Goal: Transaction & Acquisition: Purchase product/service

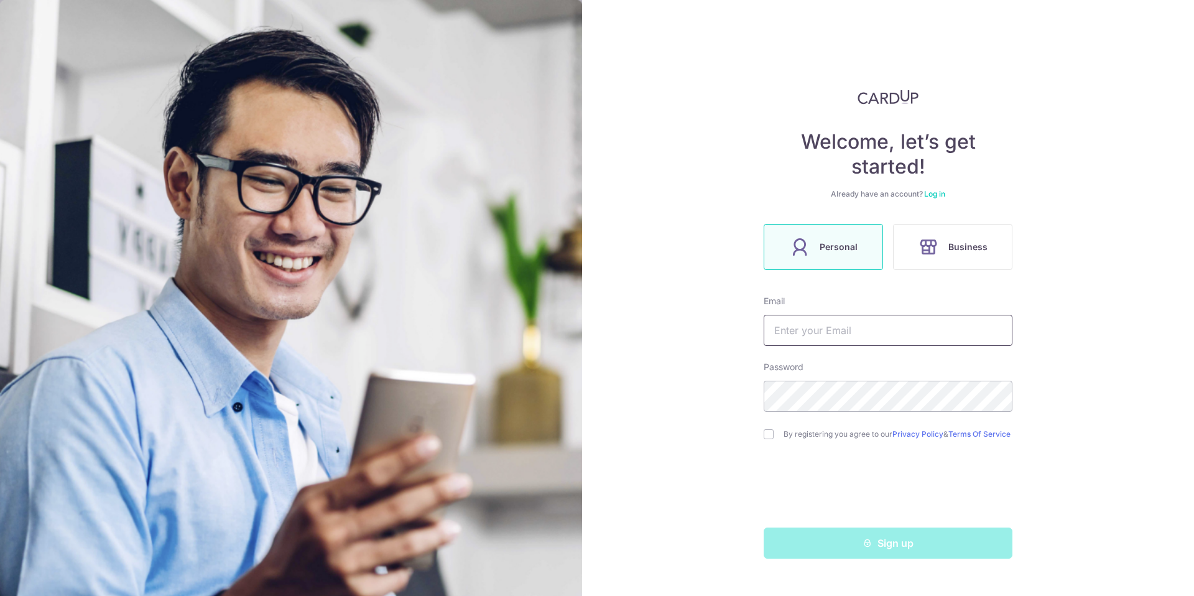
click at [831, 330] on input "text" at bounding box center [888, 330] width 249 height 31
type input "e"
type input "[PERSON_NAME][EMAIL_ADDRESS][DOMAIN_NAME]"
click at [770, 439] on input "checkbox" at bounding box center [769, 434] width 10 height 10
checkbox input "true"
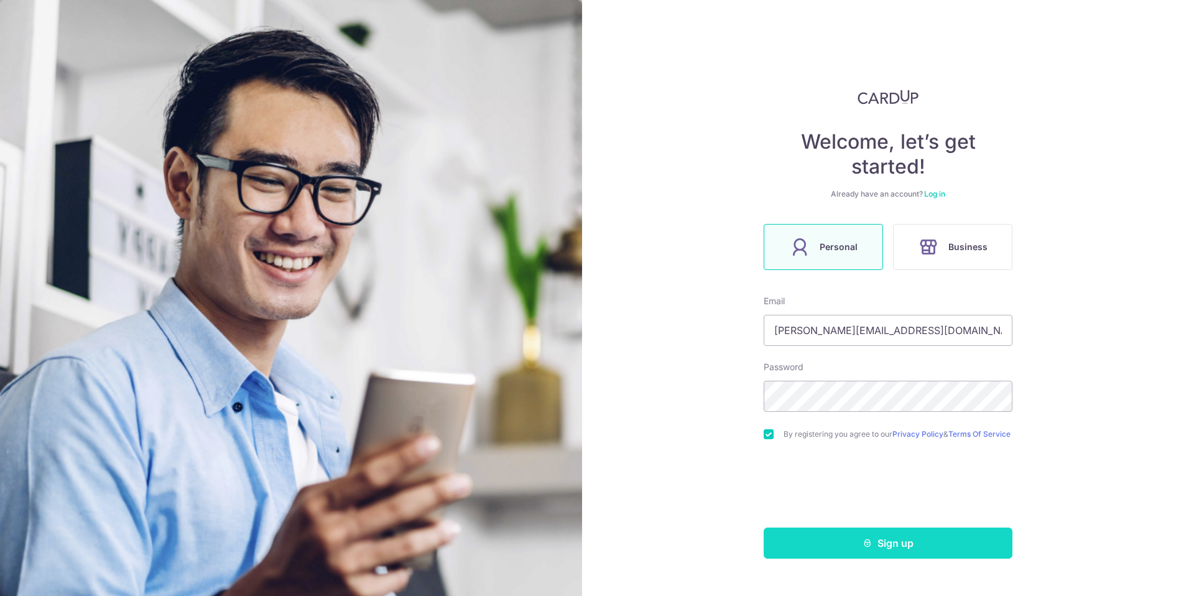
click at [868, 548] on icon "submit" at bounding box center [867, 543] width 10 height 10
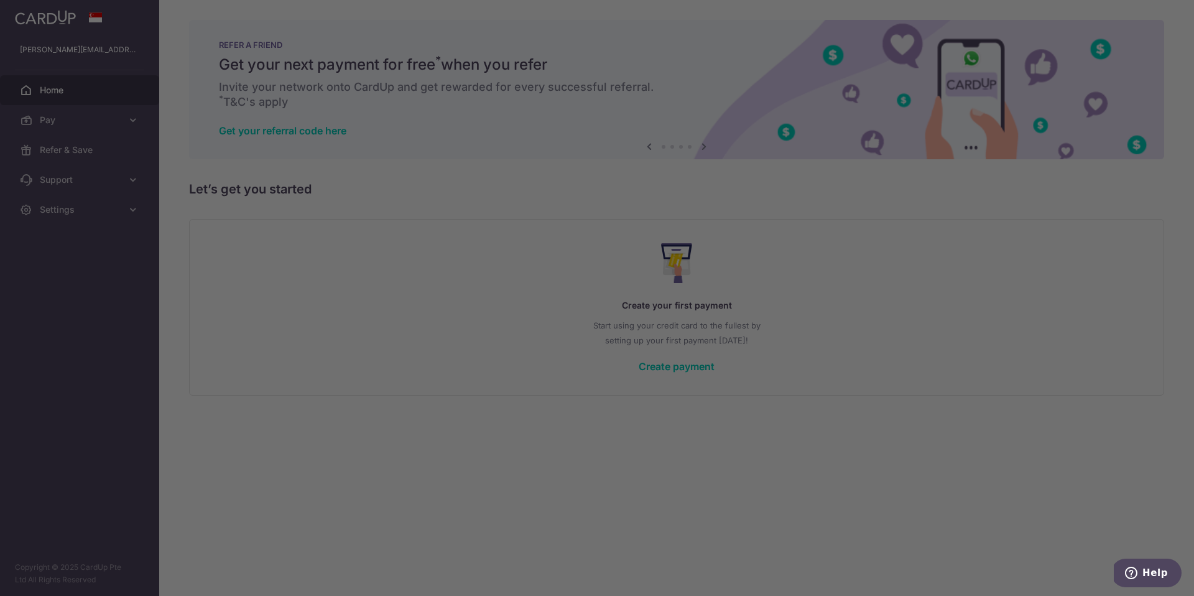
click at [836, 227] on div at bounding box center [603, 301] width 1206 height 602
click at [892, 412] on div at bounding box center [603, 301] width 1206 height 602
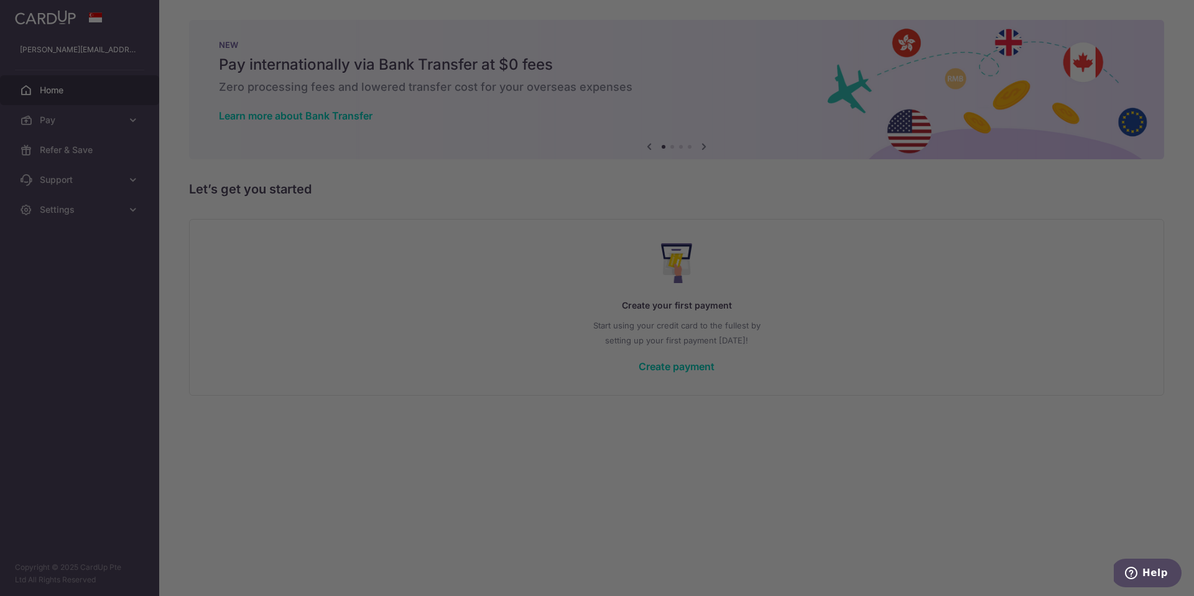
click at [332, 315] on div at bounding box center [603, 301] width 1206 height 602
click at [832, 188] on div at bounding box center [603, 301] width 1206 height 602
click at [317, 305] on div at bounding box center [603, 301] width 1206 height 602
click at [113, 95] on div at bounding box center [603, 301] width 1206 height 602
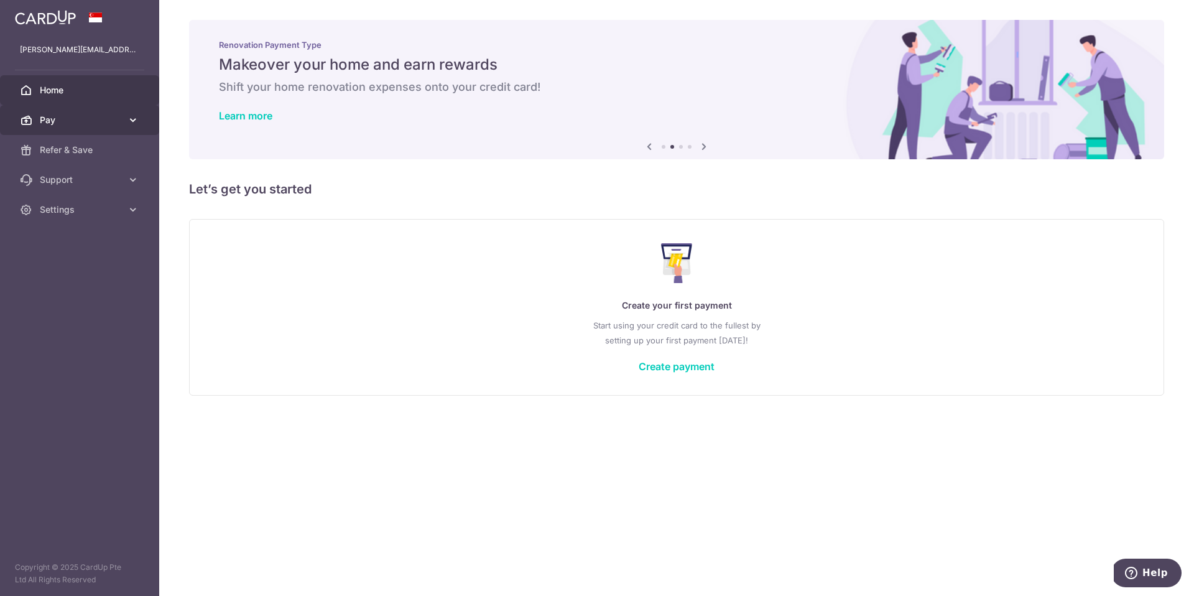
click at [78, 119] on span "Pay" at bounding box center [81, 120] width 82 height 12
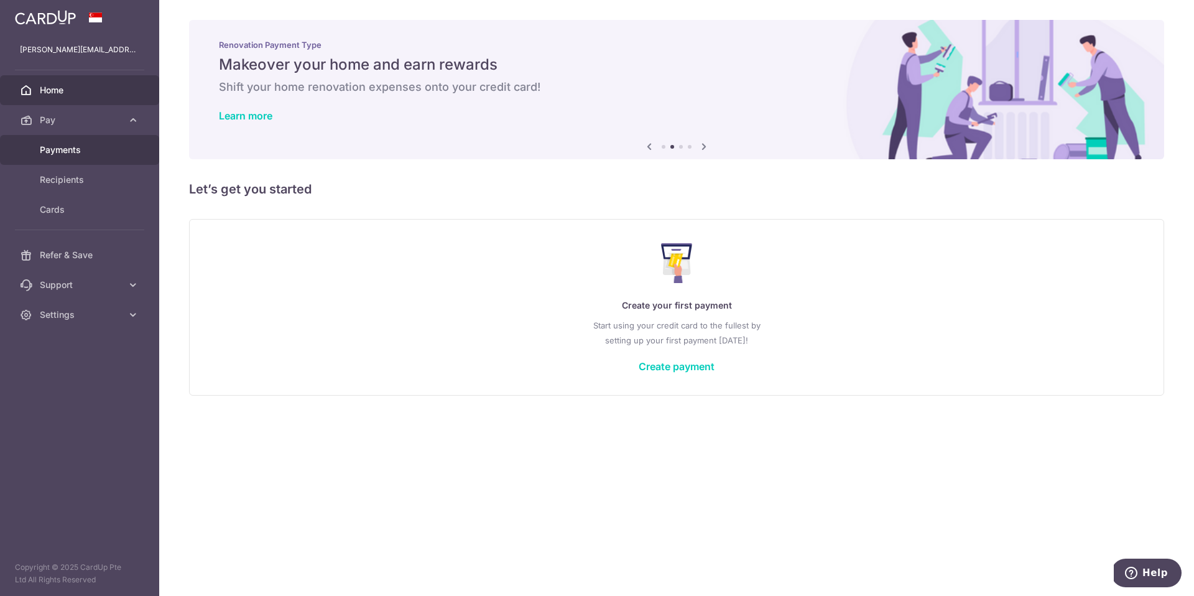
click at [70, 157] on link "Payments" at bounding box center [79, 150] width 159 height 30
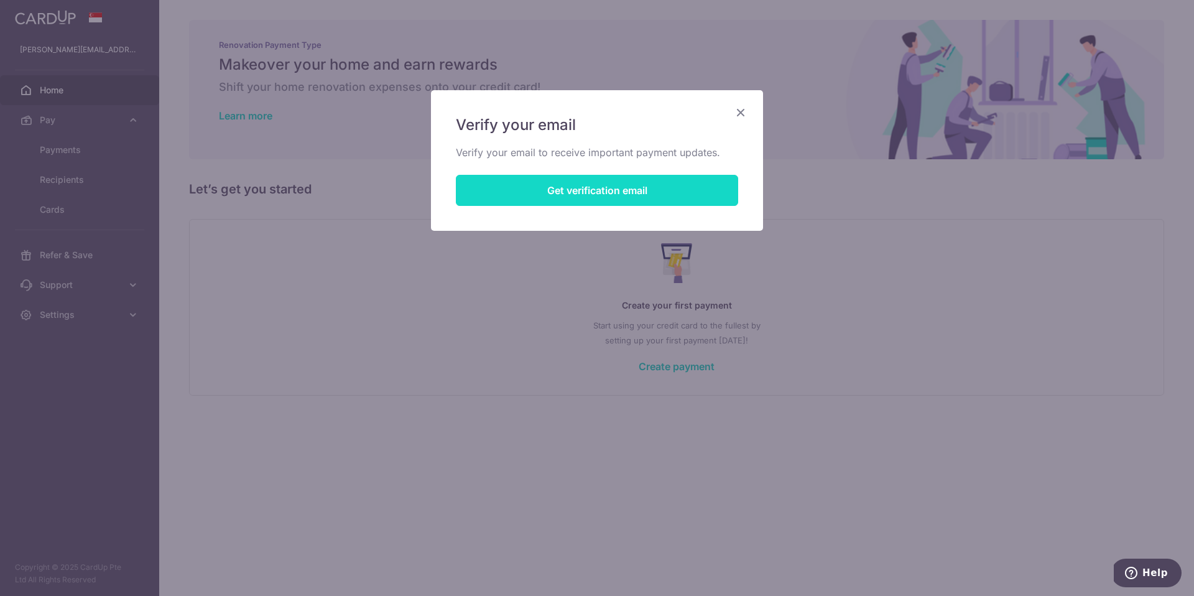
click at [586, 197] on button "Get verification email" at bounding box center [597, 190] width 282 height 31
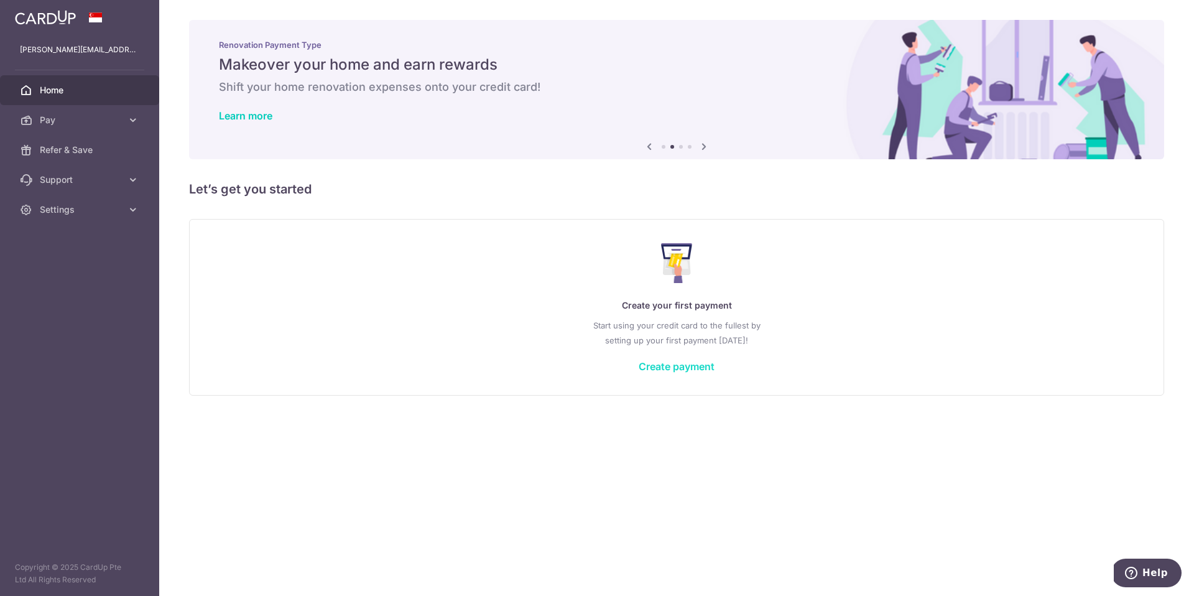
click at [679, 368] on link "Create payment" at bounding box center [677, 366] width 76 height 12
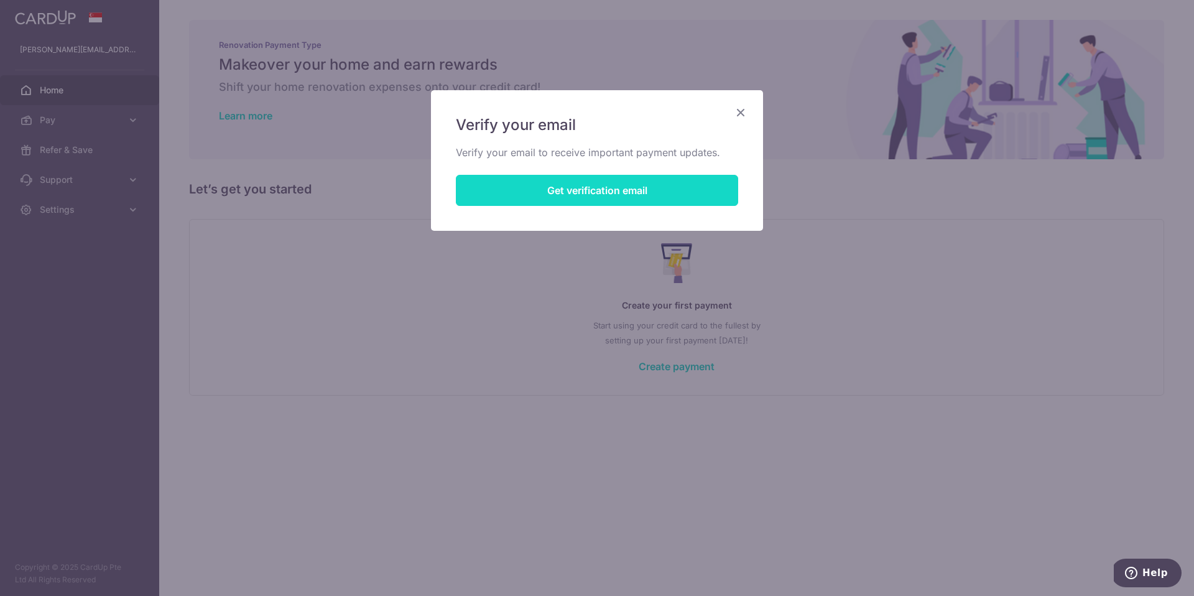
click at [584, 192] on button "Get verification email" at bounding box center [597, 190] width 282 height 31
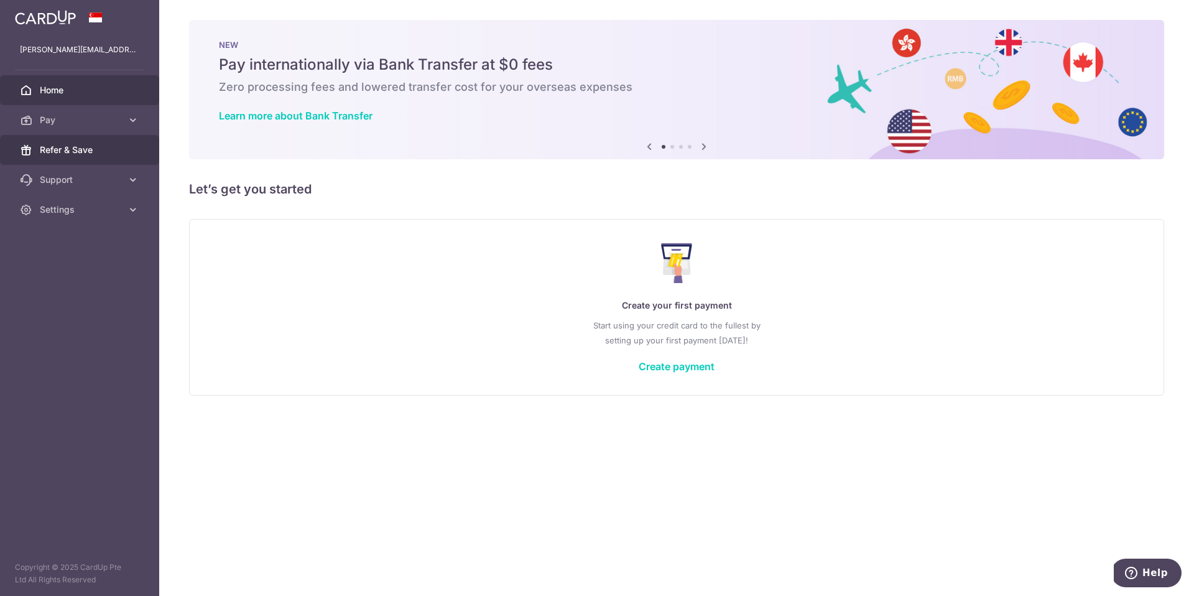
click at [82, 155] on span "Refer & Save" at bounding box center [81, 150] width 82 height 12
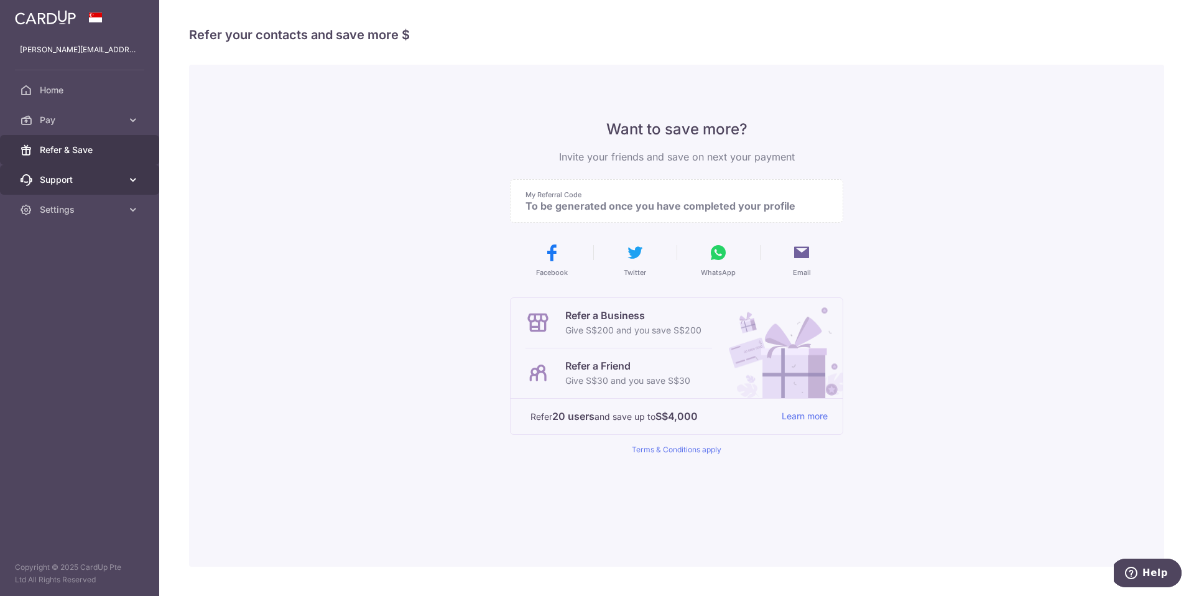
click at [87, 183] on span "Support" at bounding box center [81, 179] width 82 height 12
click at [60, 213] on span "FAQ" at bounding box center [81, 209] width 82 height 12
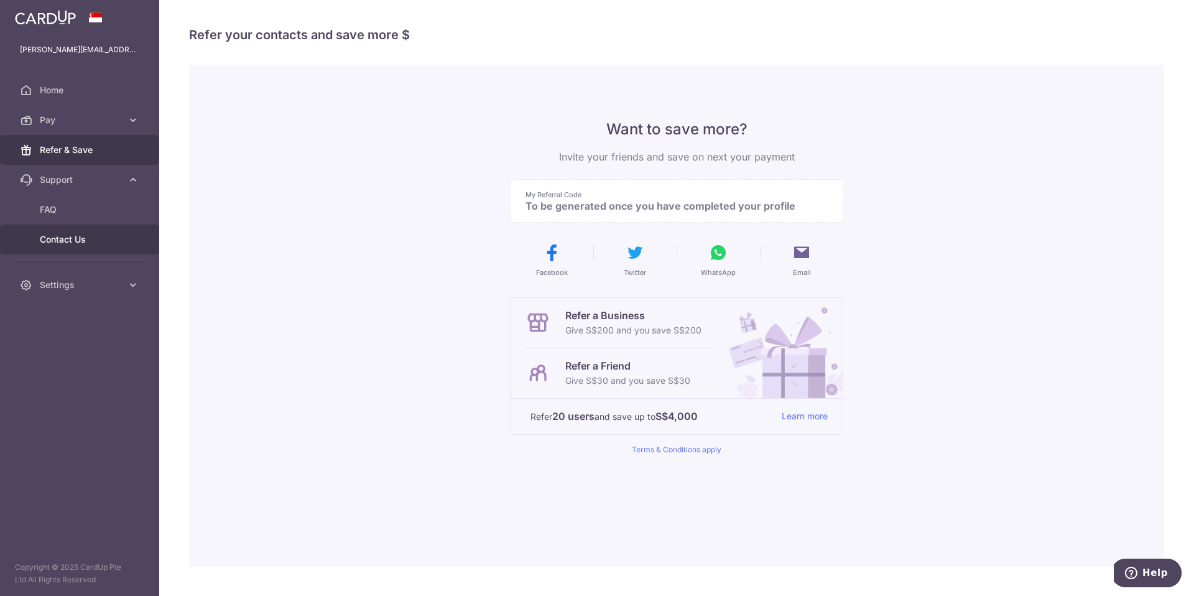
click at [70, 243] on span "Contact Us" at bounding box center [81, 239] width 82 height 12
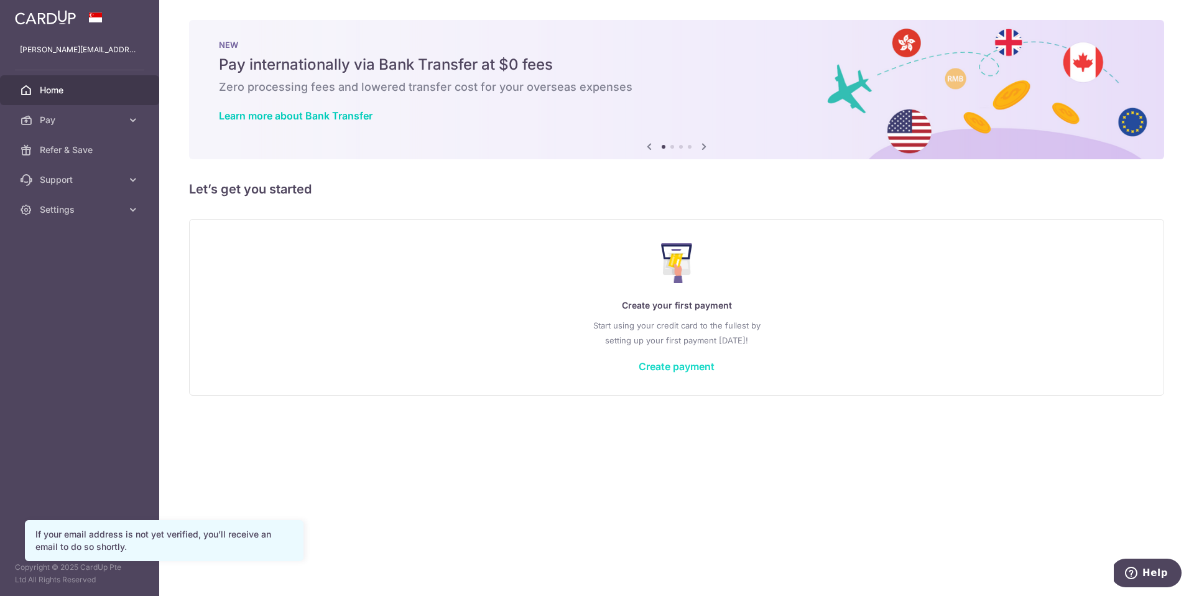
click at [683, 366] on link "Create payment" at bounding box center [677, 366] width 76 height 12
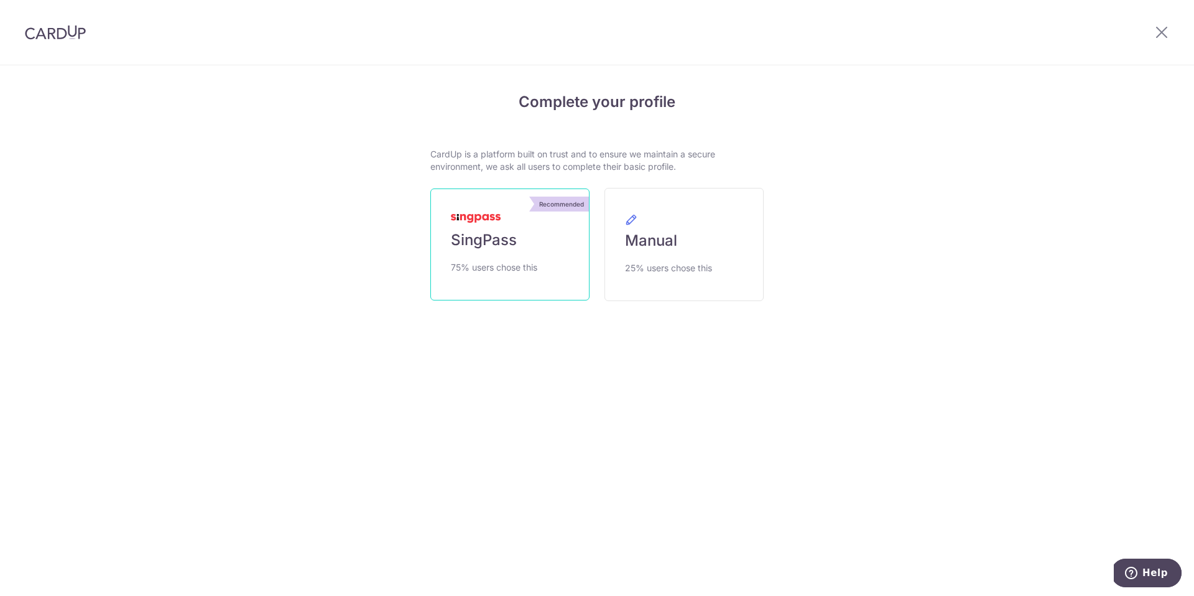
click at [512, 247] on span "SingPass" at bounding box center [484, 240] width 66 height 20
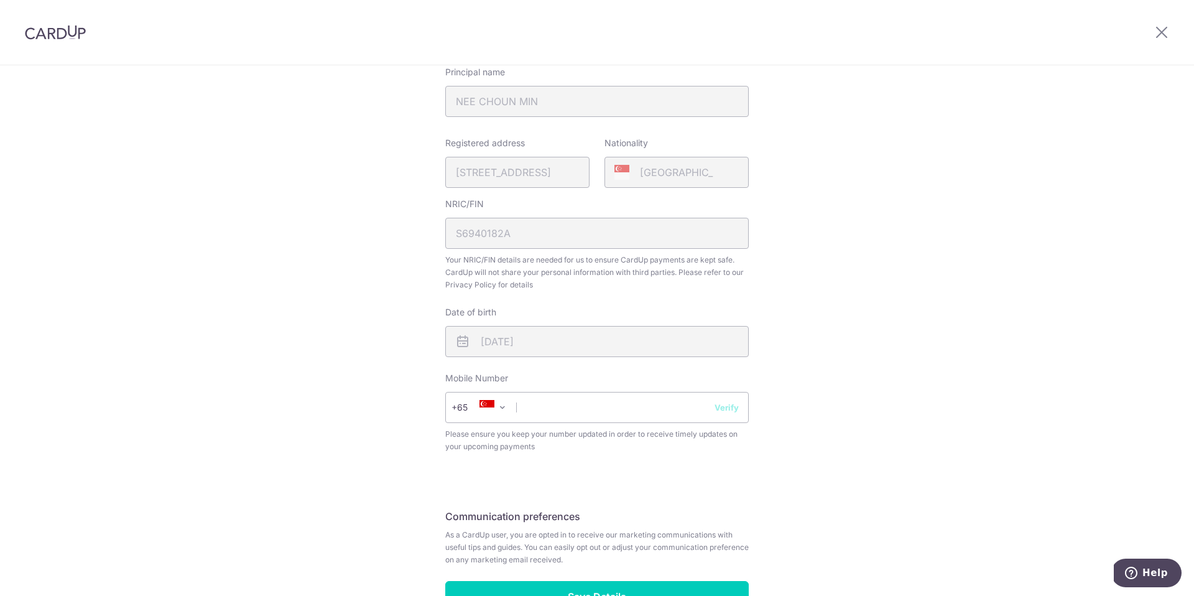
scroll to position [261, 0]
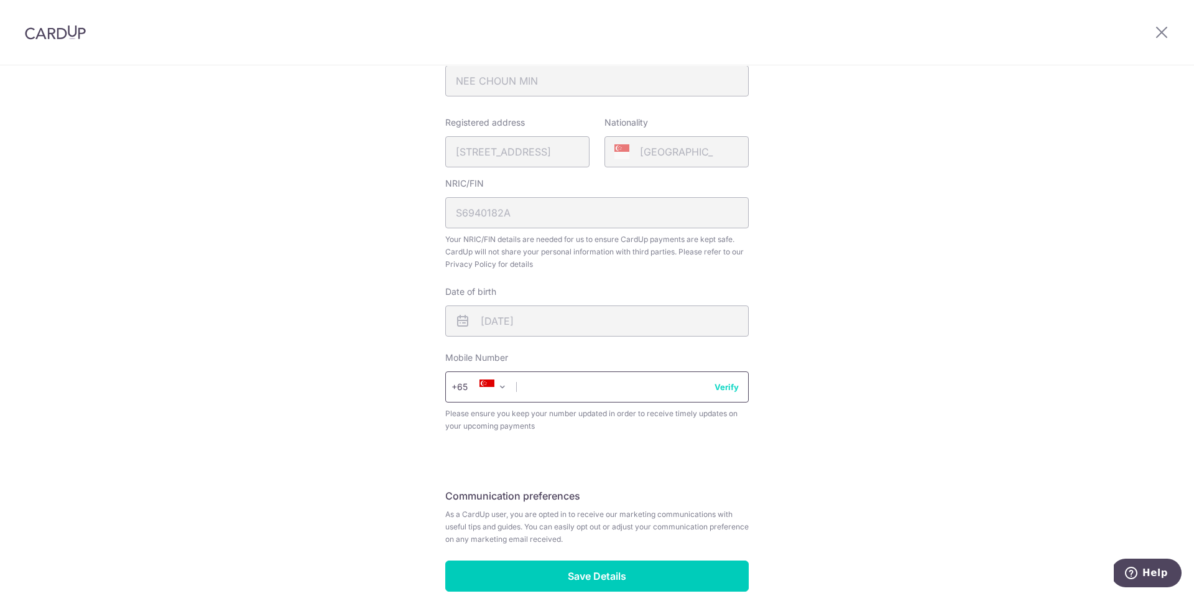
click at [547, 385] on input "text" at bounding box center [596, 386] width 303 height 31
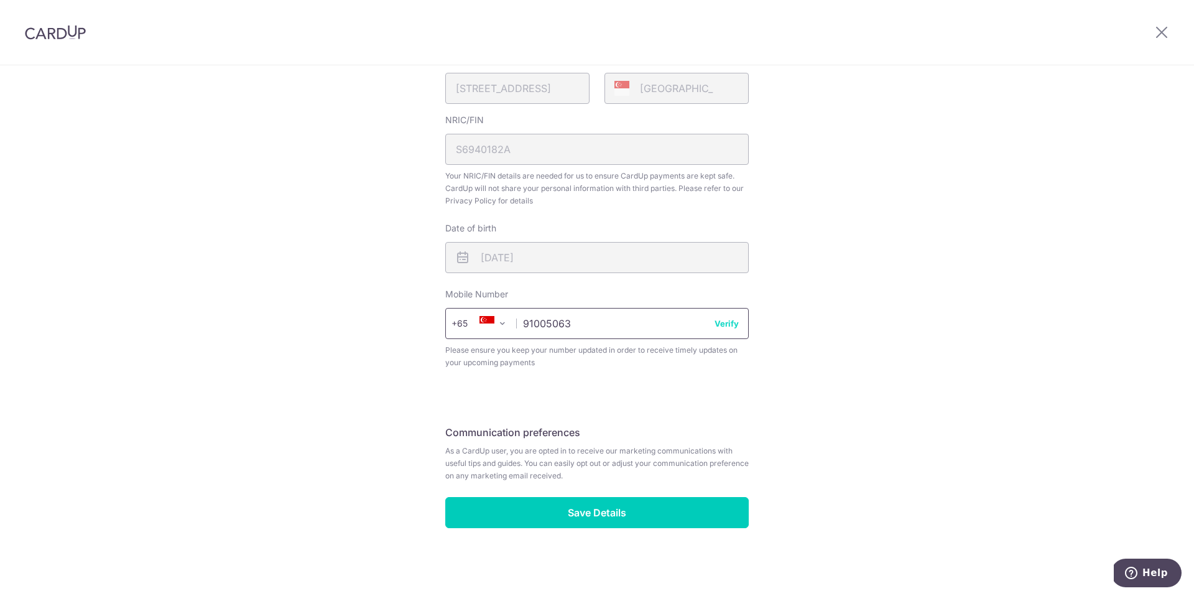
scroll to position [325, 0]
type input "91005063"
click at [726, 323] on button "Verify" at bounding box center [726, 322] width 24 height 12
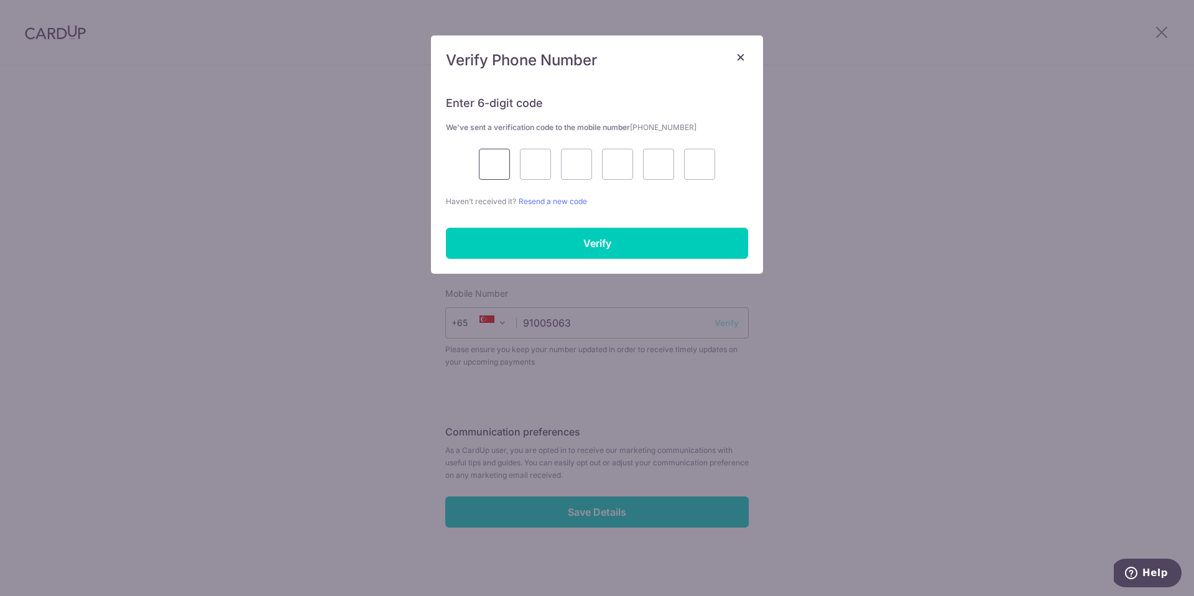
click at [501, 164] on input "text" at bounding box center [494, 164] width 31 height 31
type input "7"
type input "6"
type input "4"
type input "7"
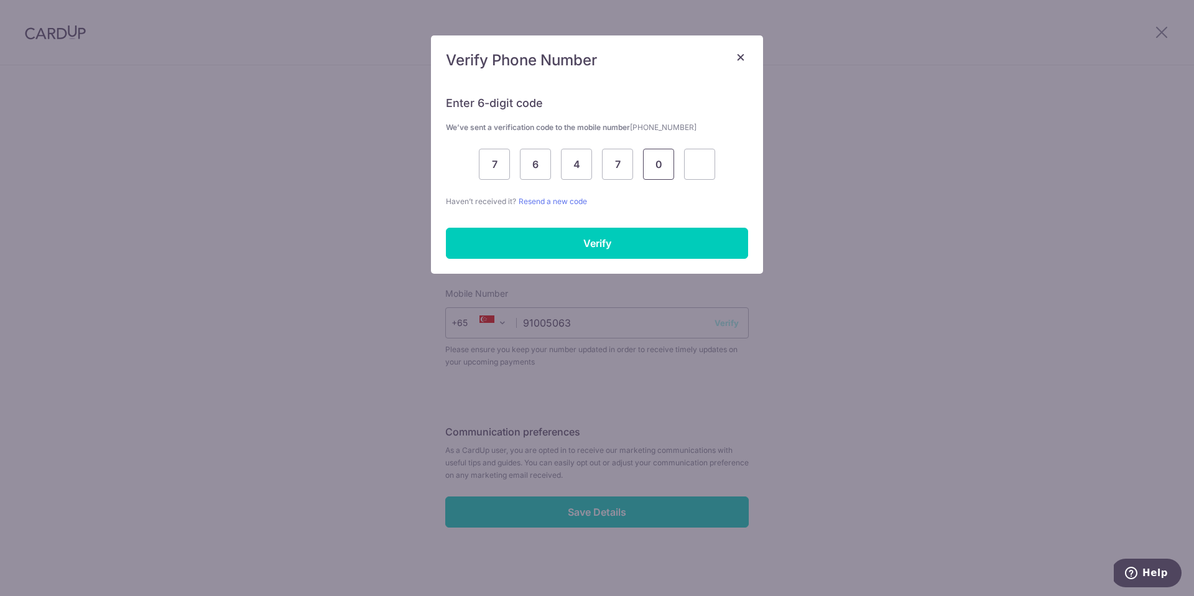
type input "0"
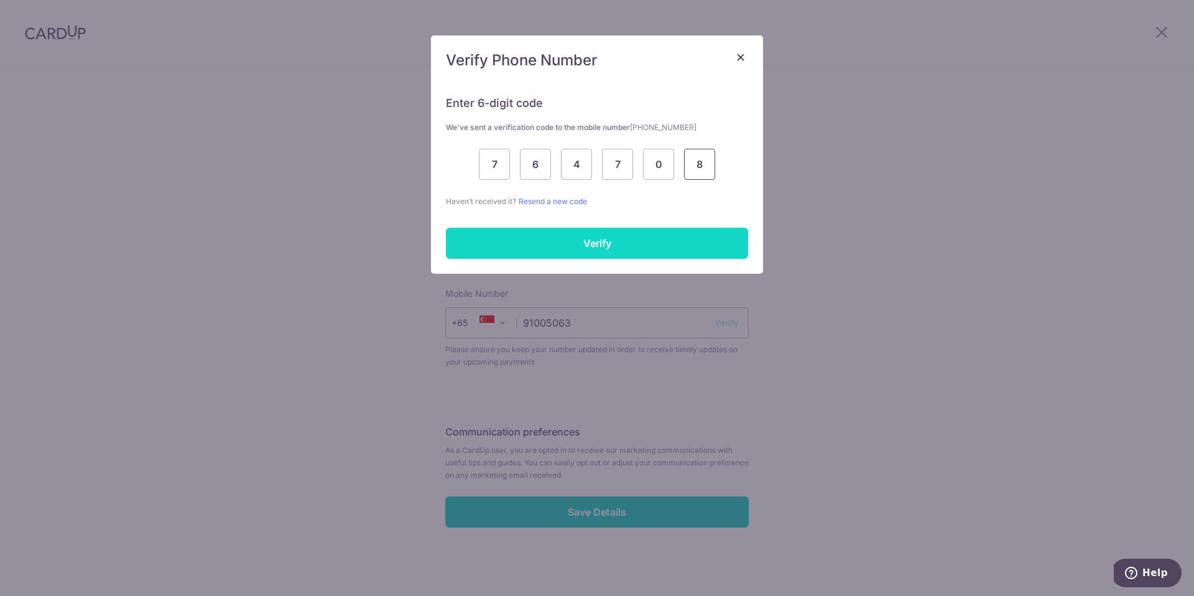
type input "8"
click at [576, 249] on input "Verify" at bounding box center [597, 243] width 302 height 31
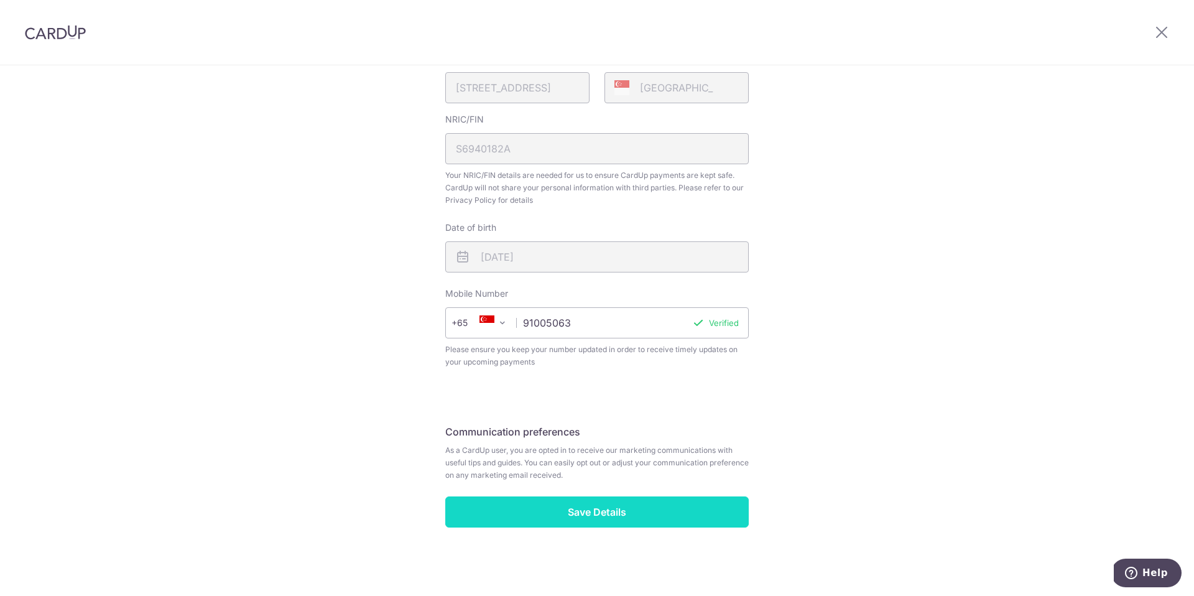
click at [617, 515] on input "Save Details" at bounding box center [596, 511] width 303 height 31
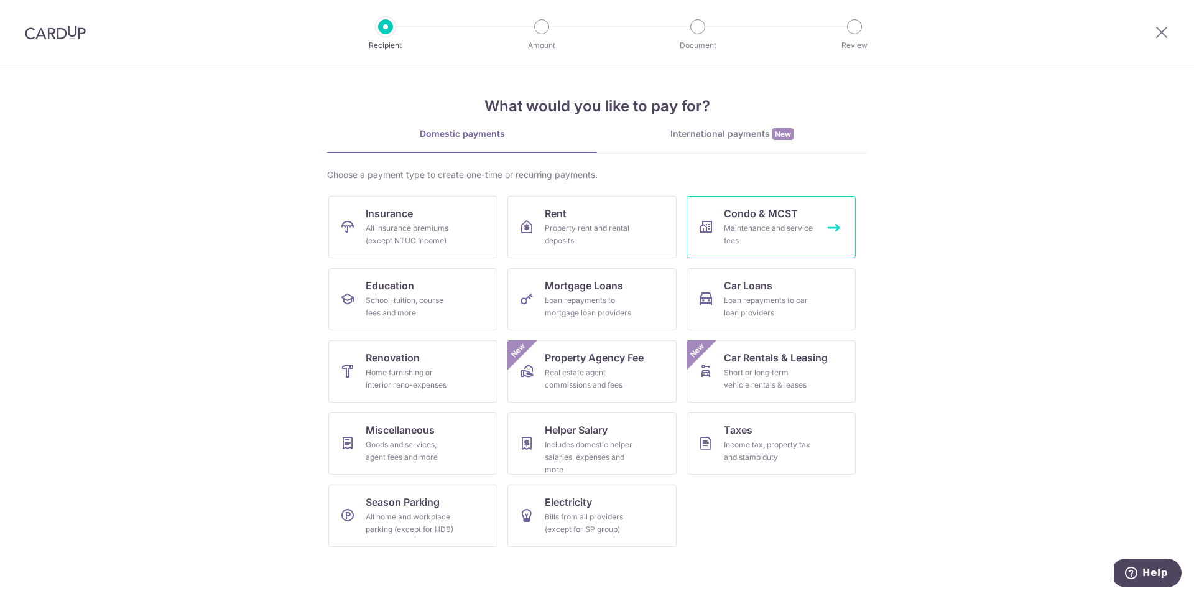
click at [781, 222] on div "Maintenance and service fees" at bounding box center [769, 234] width 90 height 25
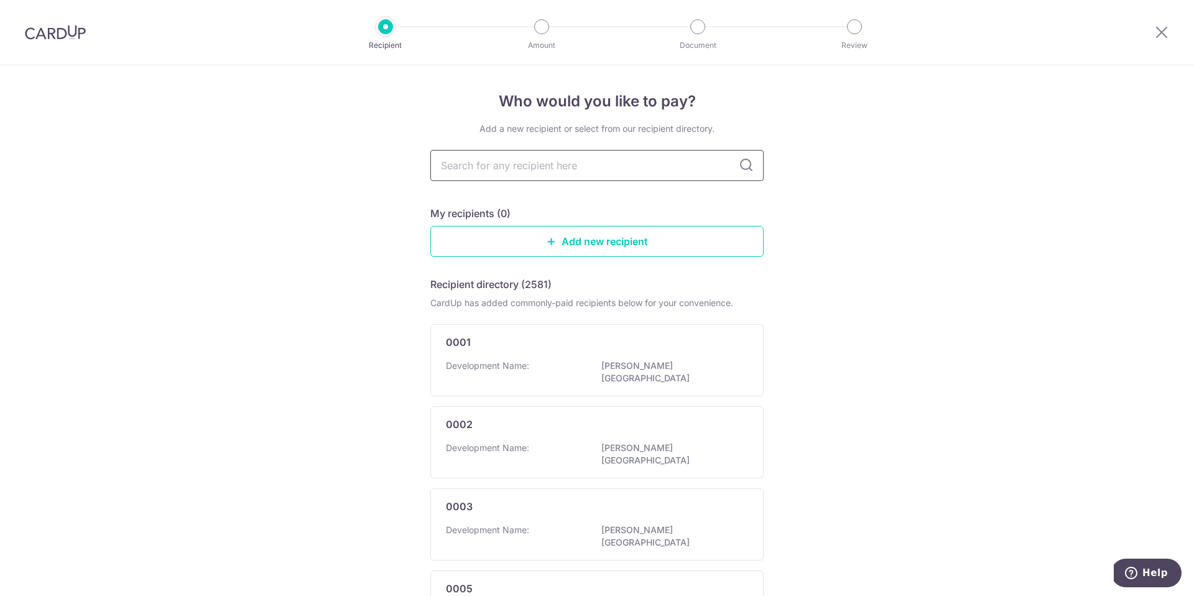
click at [644, 168] on input "text" at bounding box center [596, 165] width 333 height 31
type input "MCST"
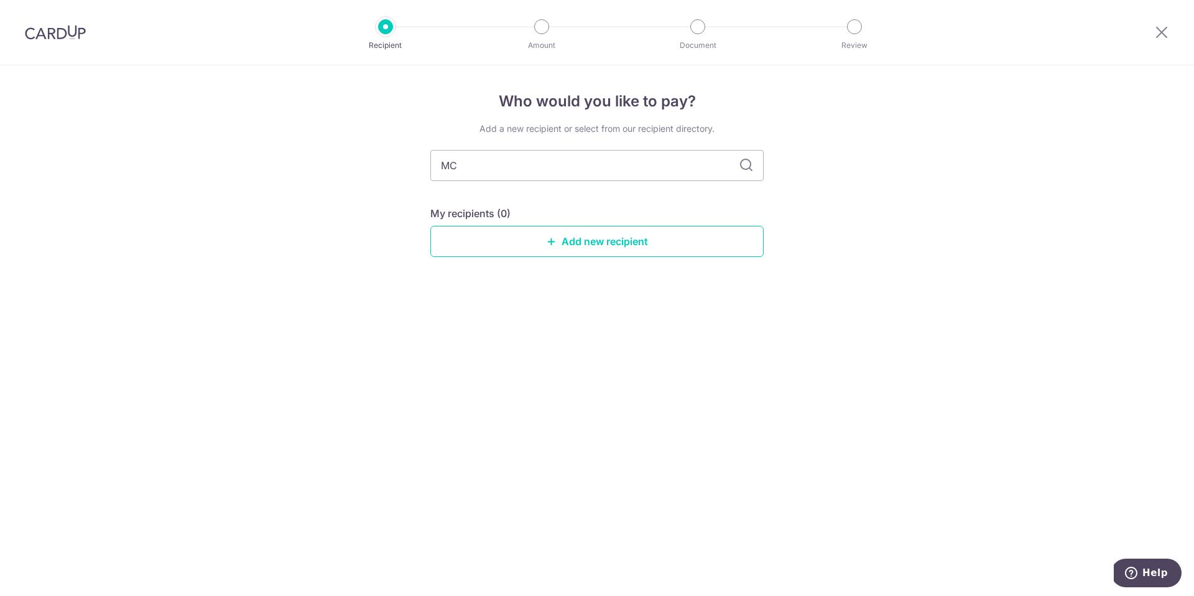
type input "M"
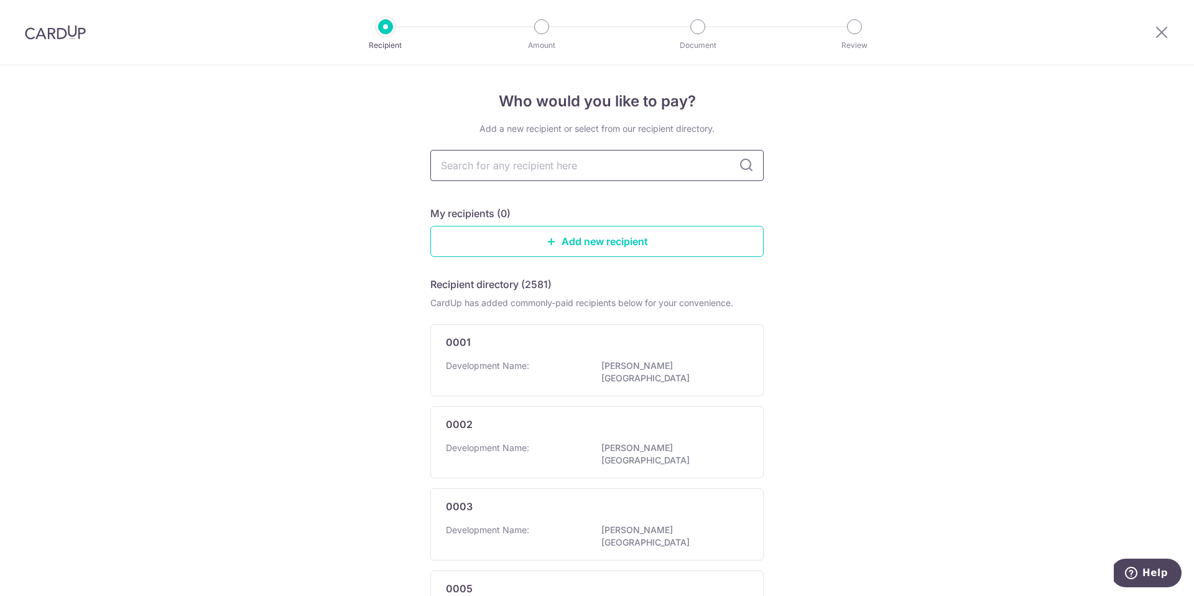
click at [524, 159] on input "text" at bounding box center [596, 165] width 333 height 31
type input "High"
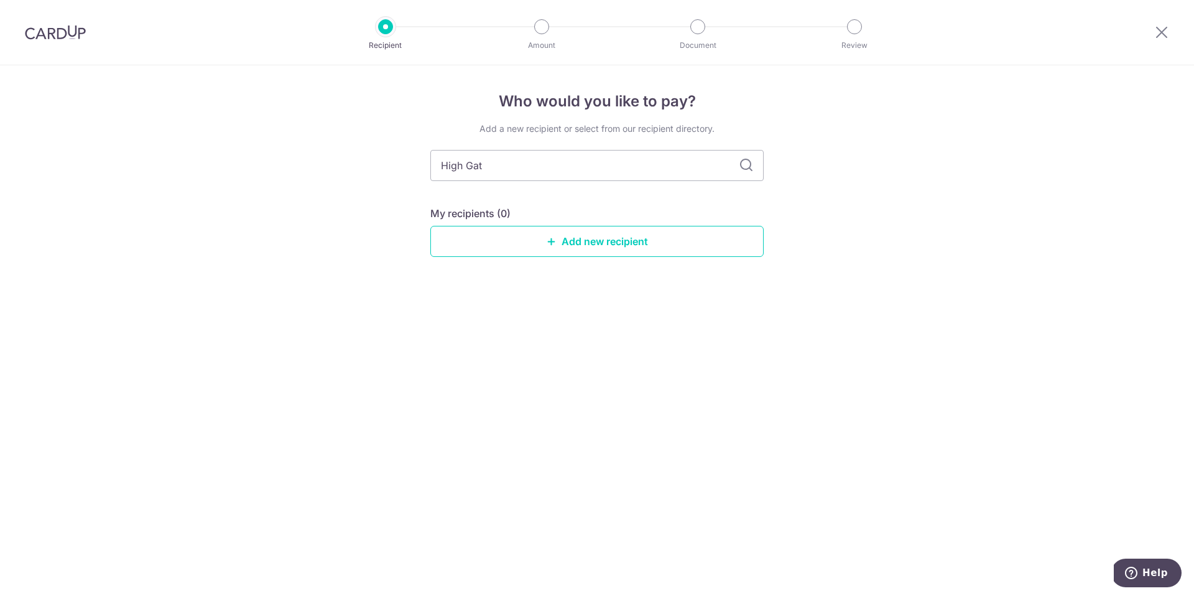
type input "High Gate"
type input "H"
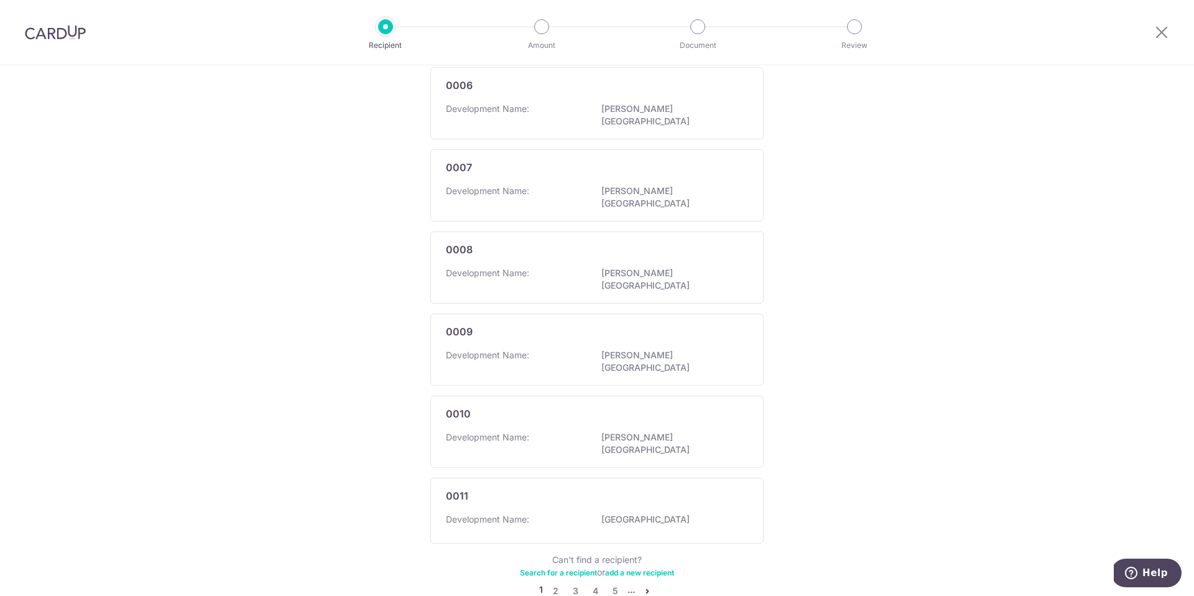
scroll to position [605, 0]
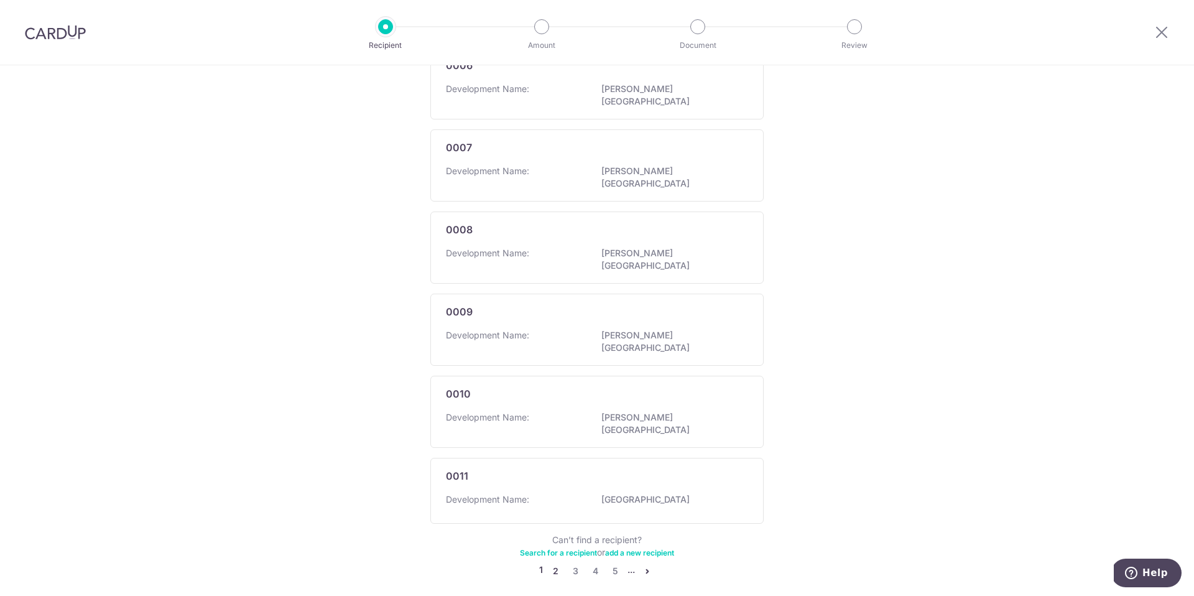
click at [550, 563] on link "2" at bounding box center [555, 570] width 15 height 15
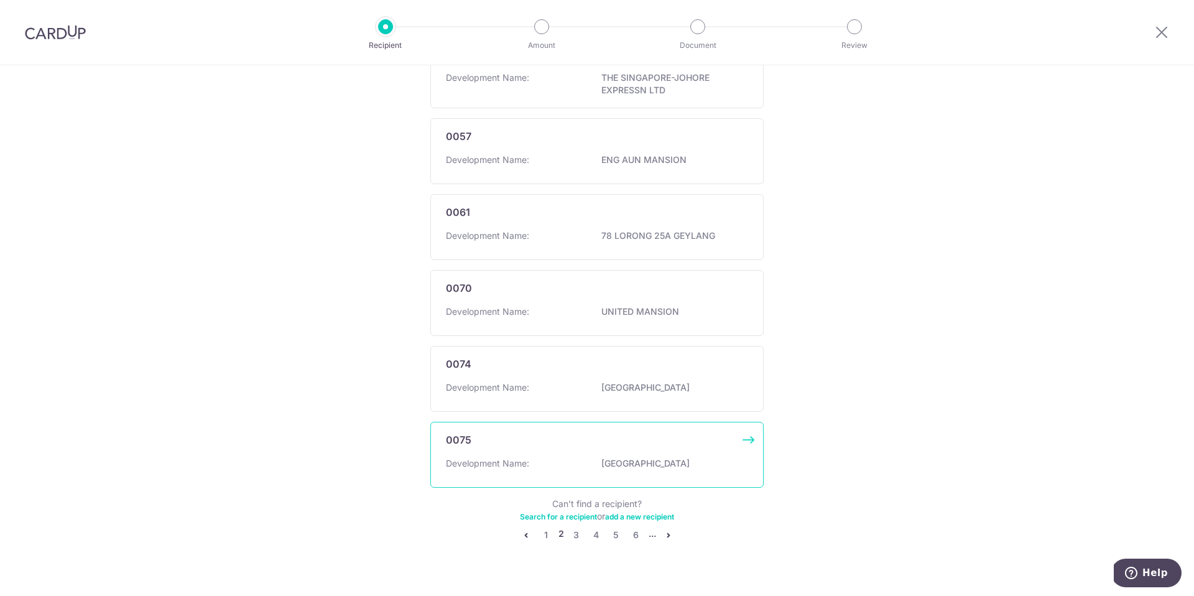
scroll to position [611, 0]
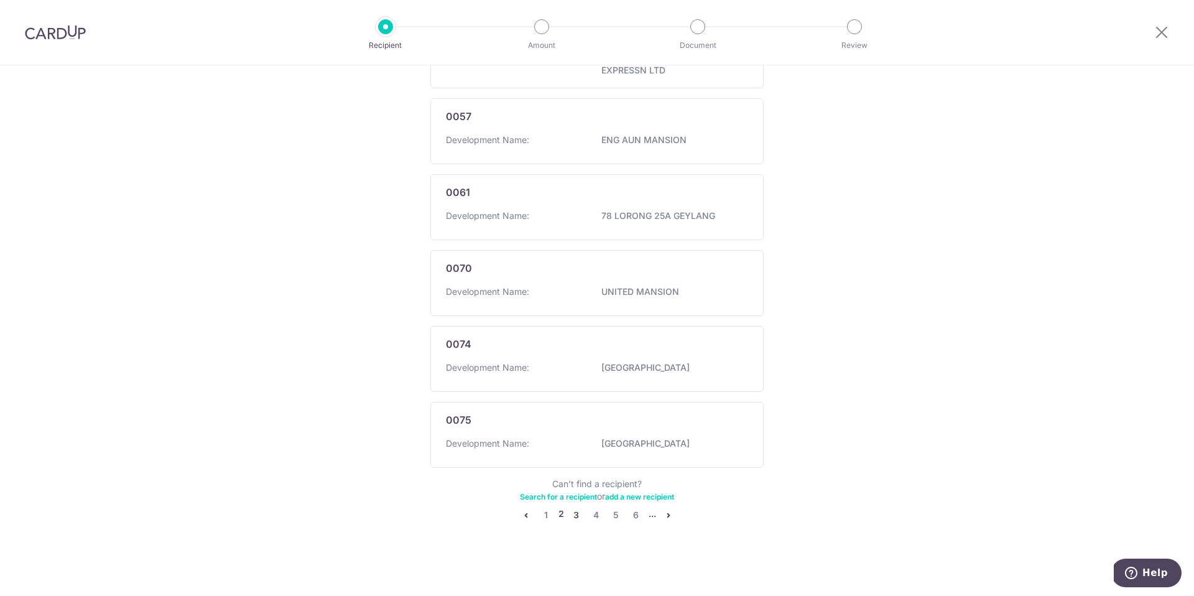
click at [573, 515] on link "3" at bounding box center [576, 514] width 15 height 15
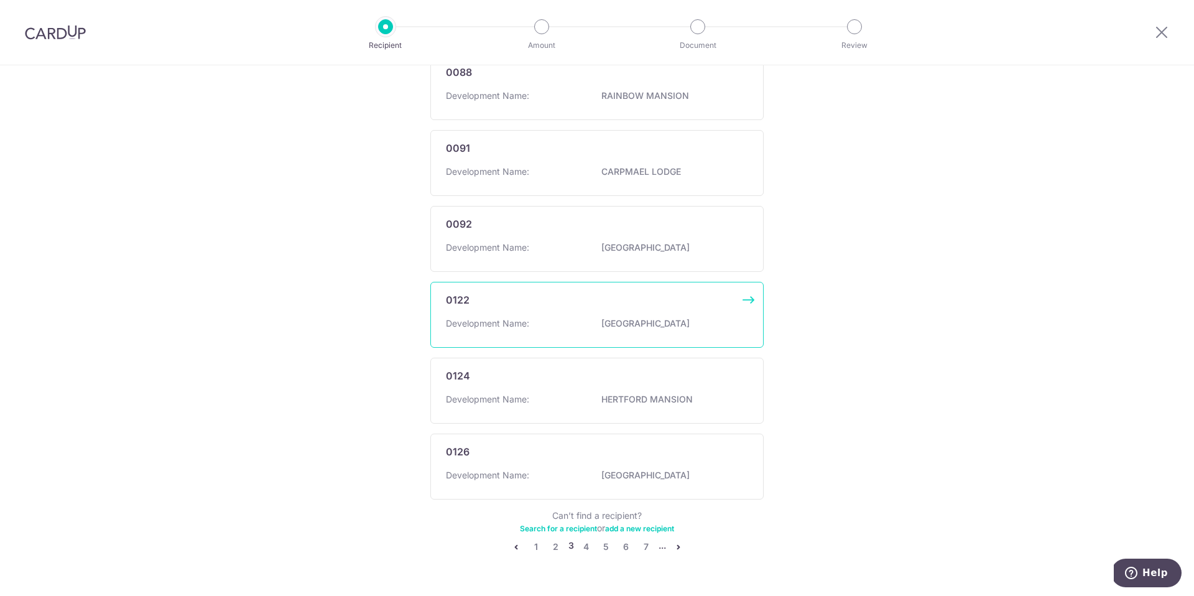
scroll to position [605, 0]
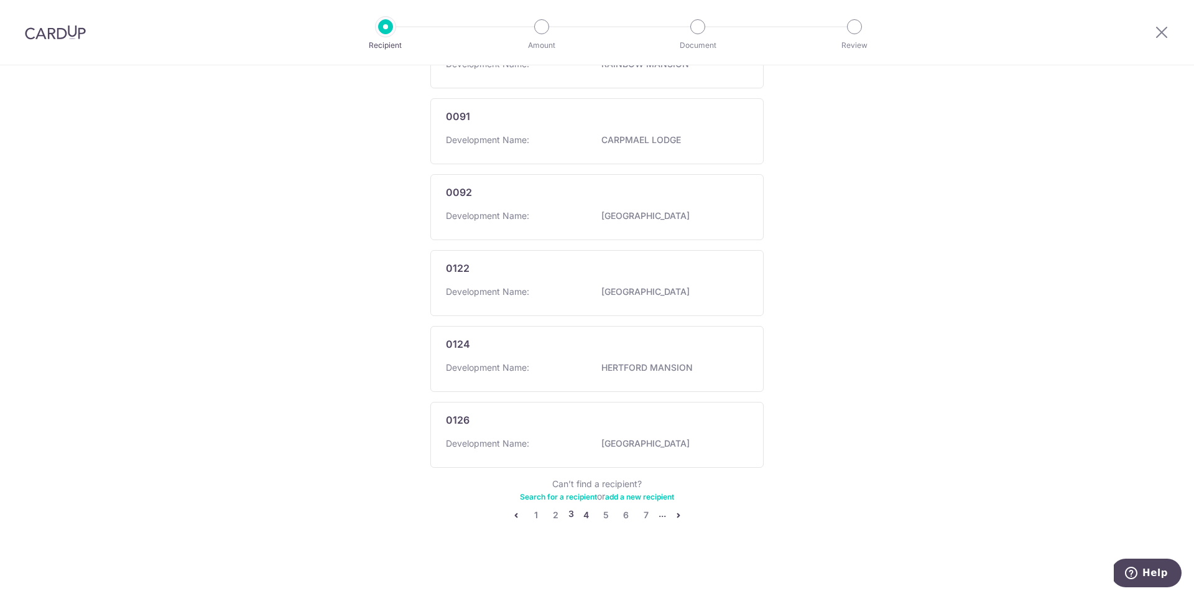
click at [583, 515] on link "4" at bounding box center [586, 514] width 15 height 15
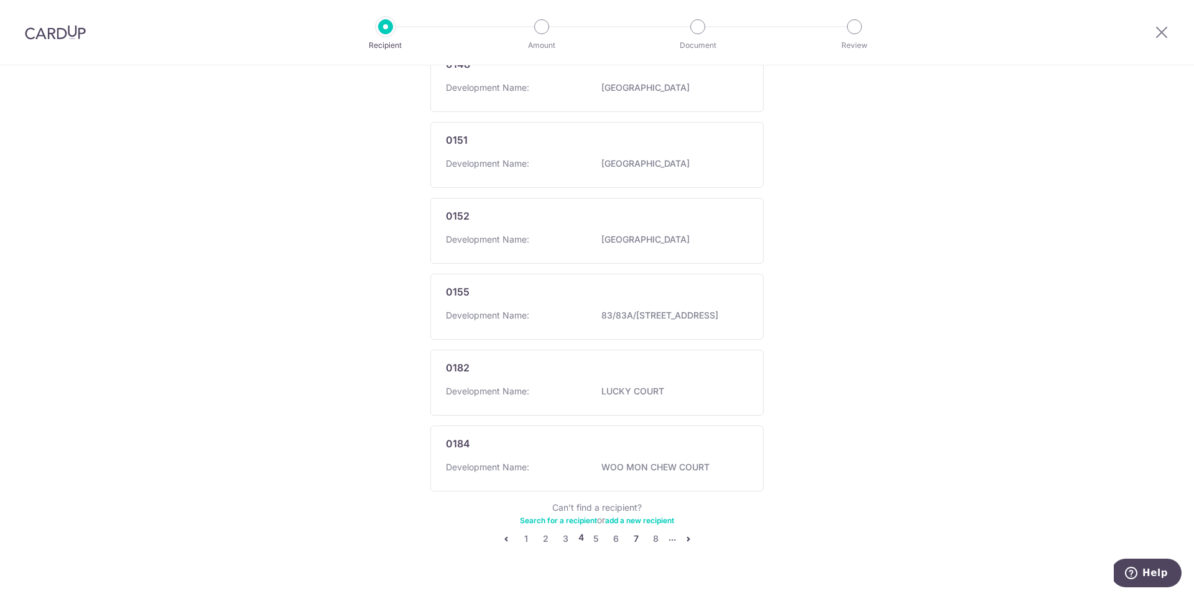
scroll to position [582, 0]
click at [595, 545] on link "5" at bounding box center [596, 537] width 15 height 15
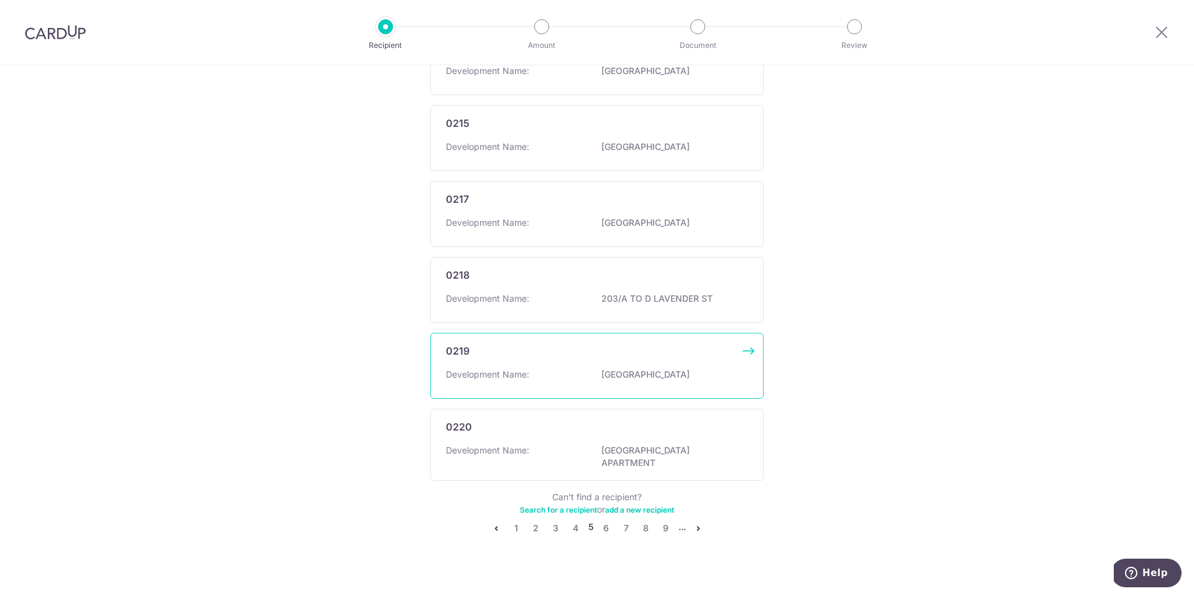
scroll to position [611, 0]
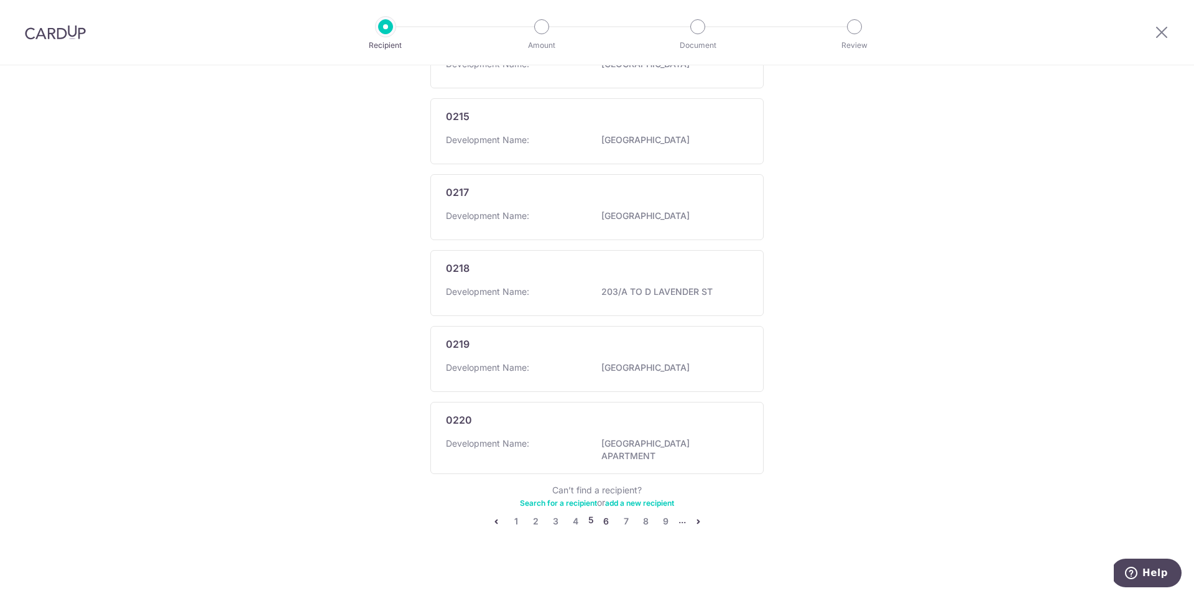
click at [603, 520] on link "6" at bounding box center [606, 521] width 15 height 15
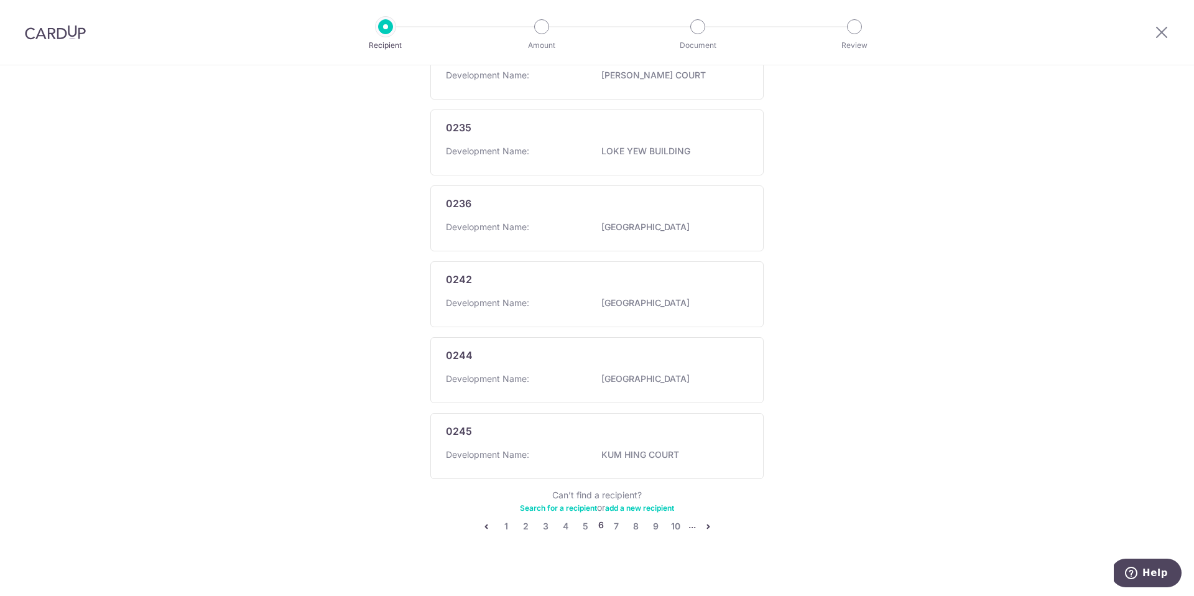
scroll to position [594, 0]
click at [614, 529] on link "7" at bounding box center [616, 525] width 15 height 15
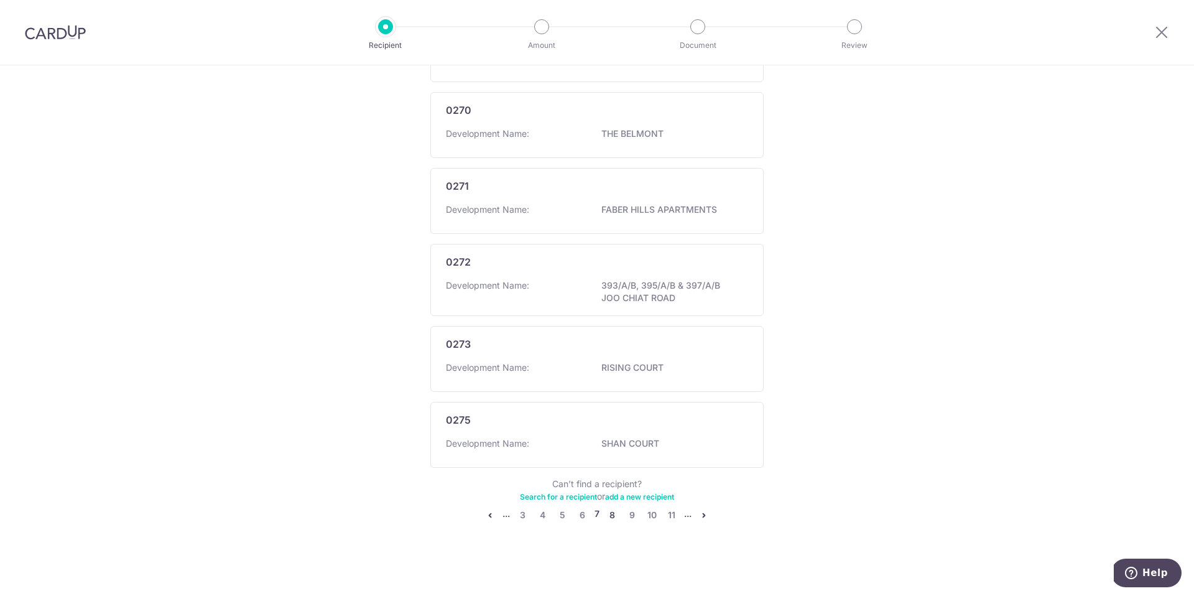
click at [611, 516] on link "8" at bounding box center [611, 514] width 15 height 15
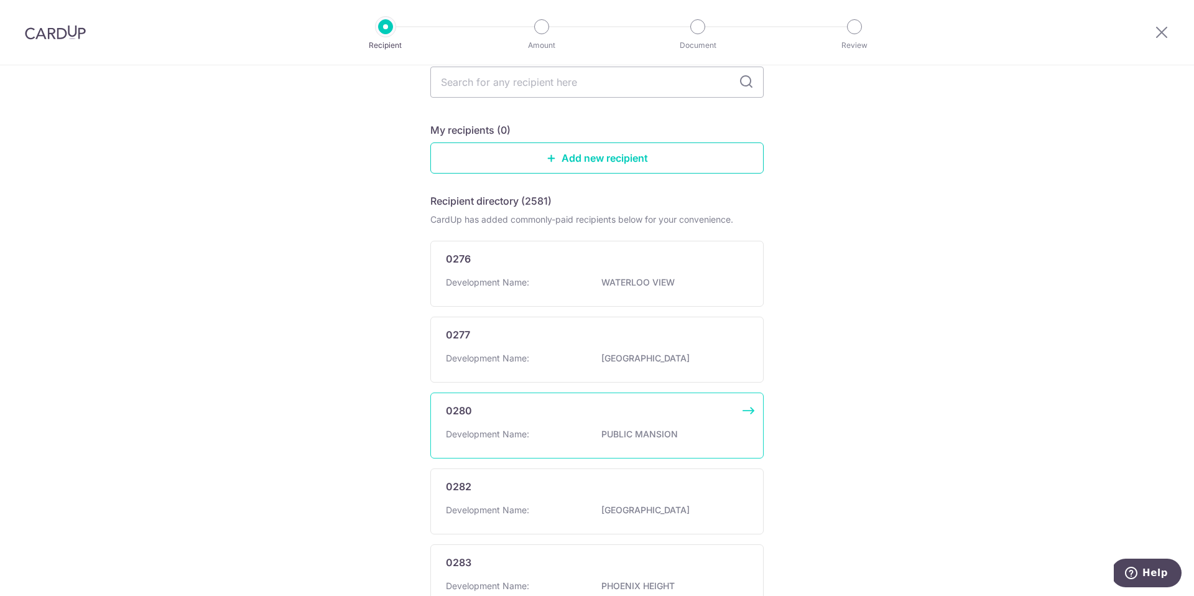
scroll to position [0, 0]
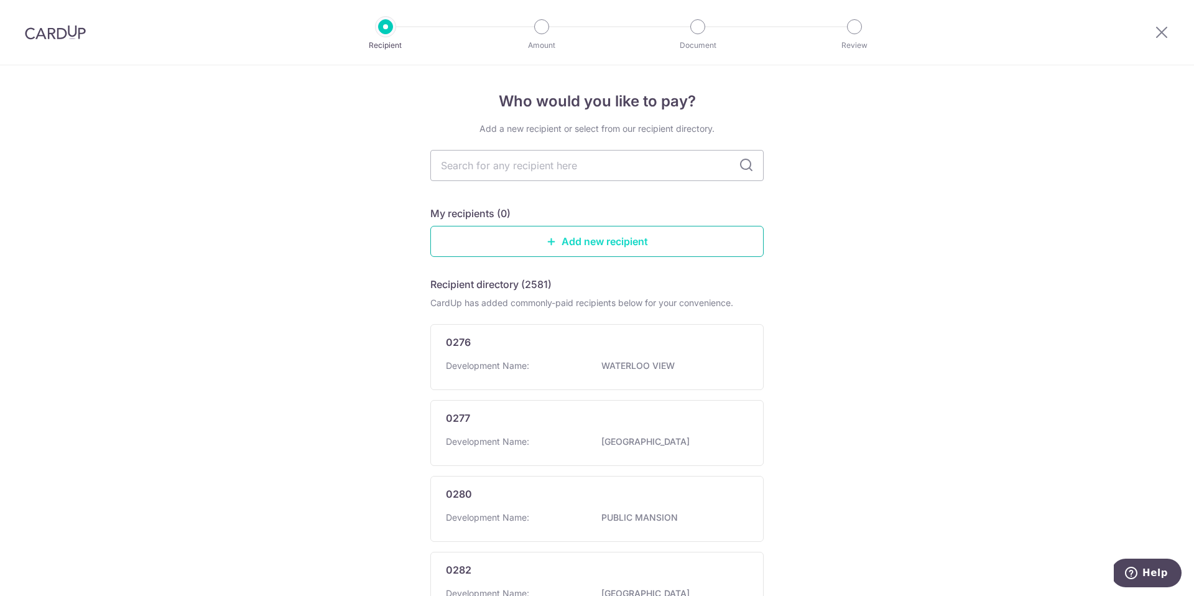
click at [604, 246] on link "Add new recipient" at bounding box center [596, 241] width 333 height 31
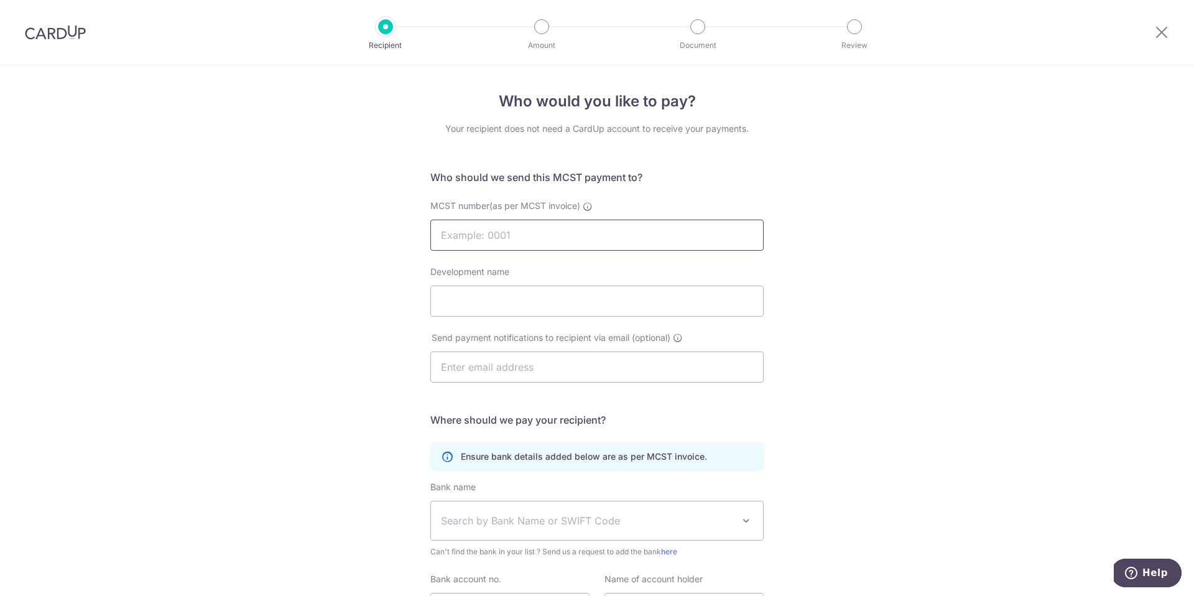
click at [511, 239] on input "MCST number(as per MCST invoice)" at bounding box center [596, 234] width 333 height 31
type input "2004"
click at [512, 304] on input "Development name" at bounding box center [596, 300] width 333 height 31
click at [515, 237] on input "2004" at bounding box center [596, 234] width 333 height 31
click at [489, 296] on input "Development name" at bounding box center [596, 300] width 333 height 31
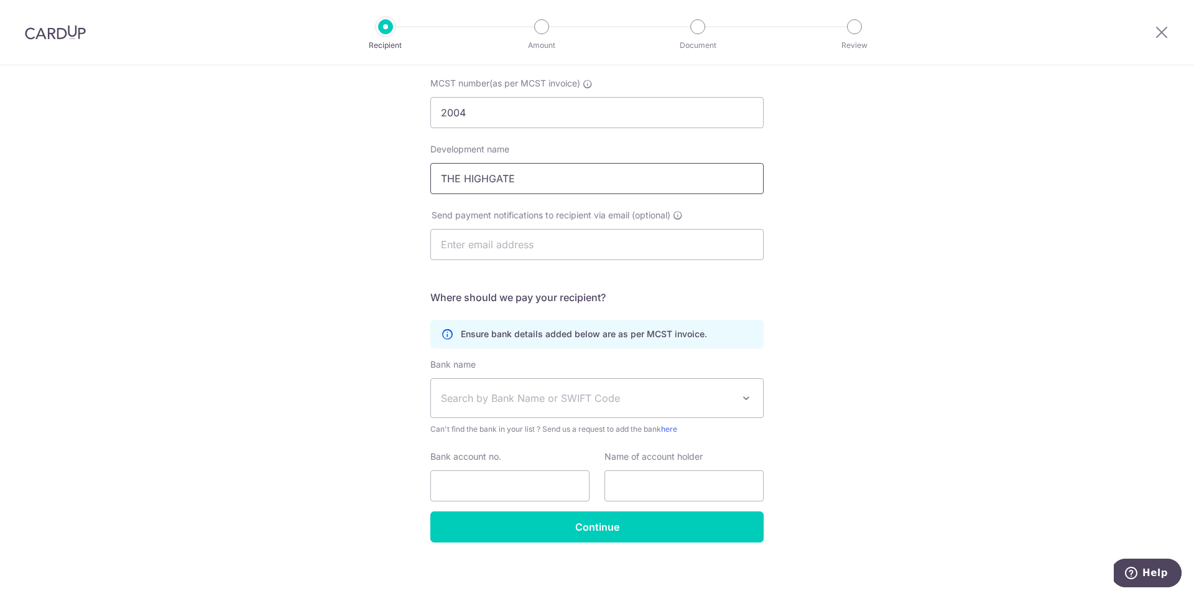
scroll to position [124, 0]
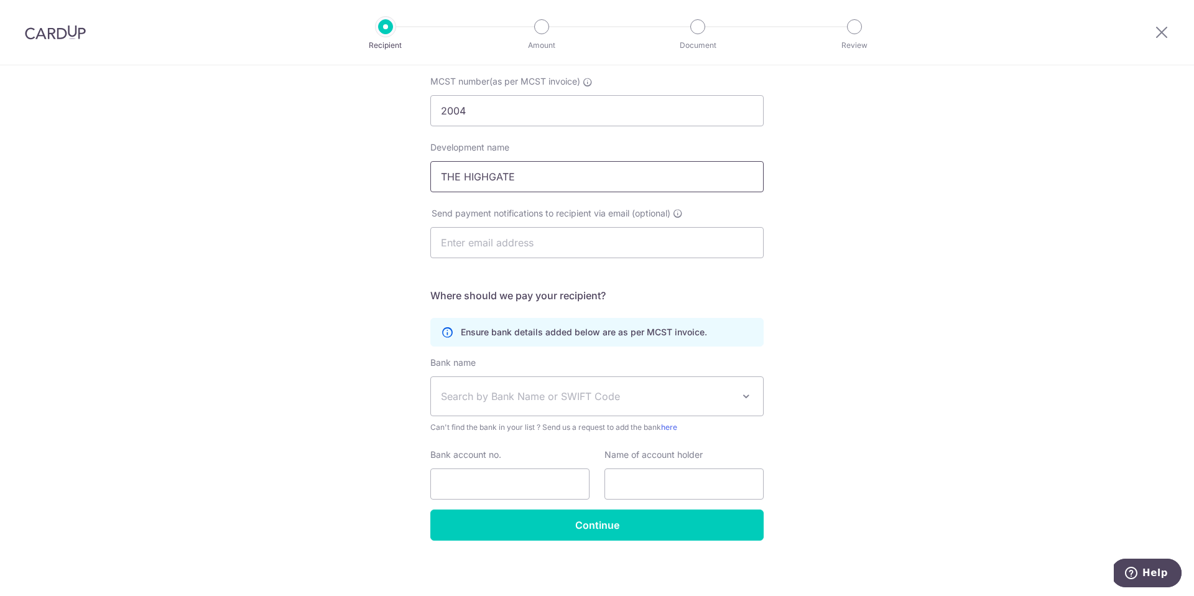
type input "THE HIGHGATE"
click at [602, 394] on span "Search by Bank Name or SWIFT Code" at bounding box center [587, 396] width 292 height 15
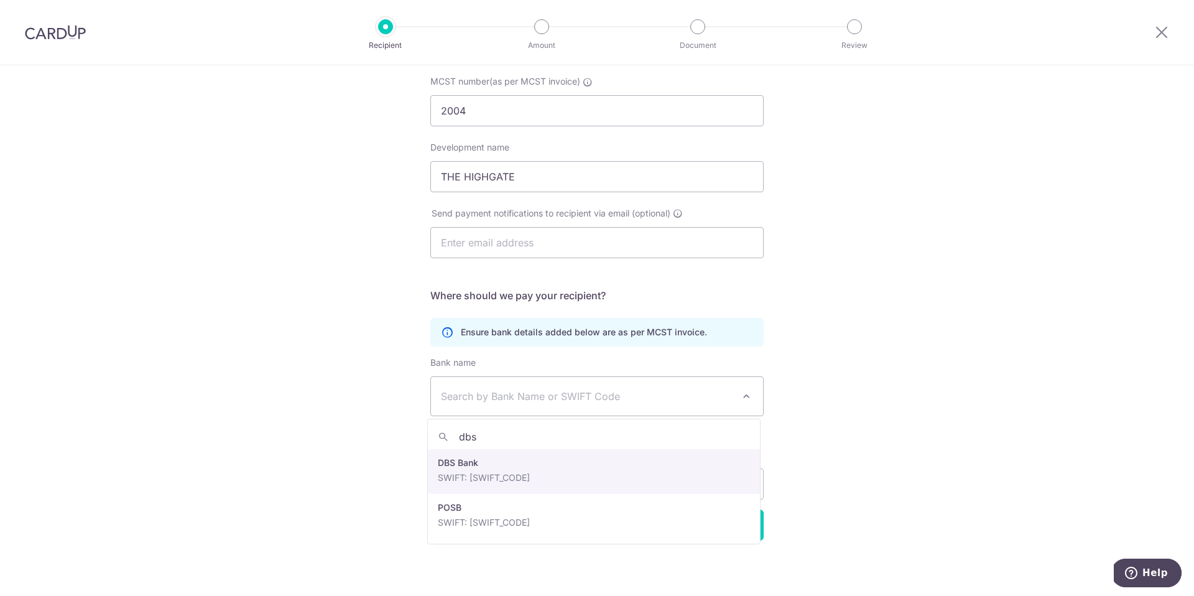
type input "dbs"
select select "6"
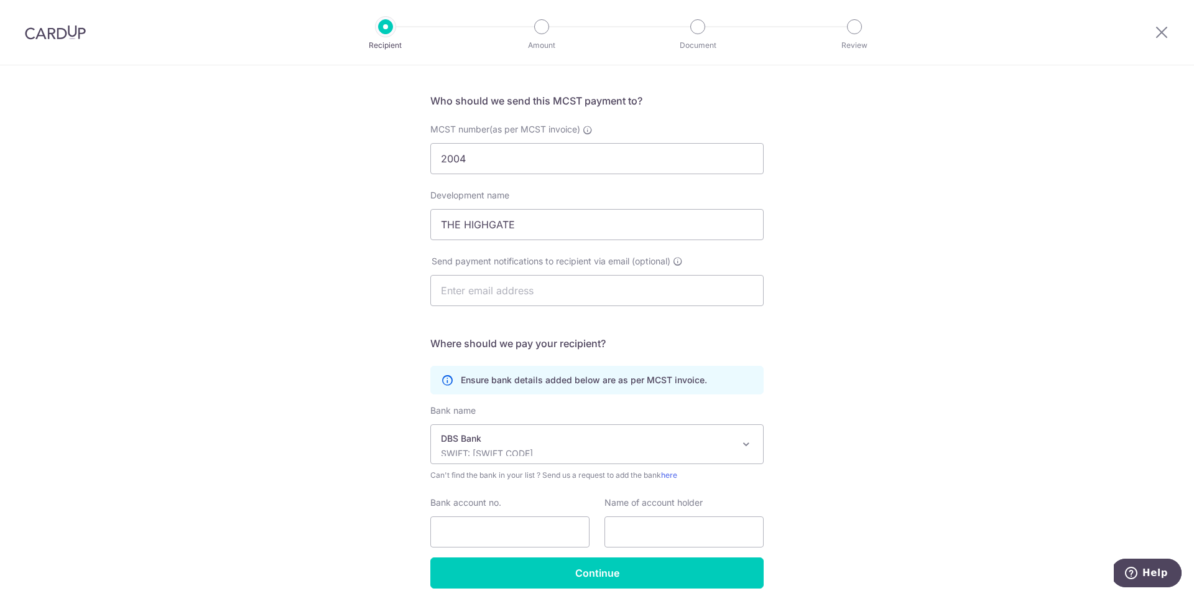
scroll to position [127, 0]
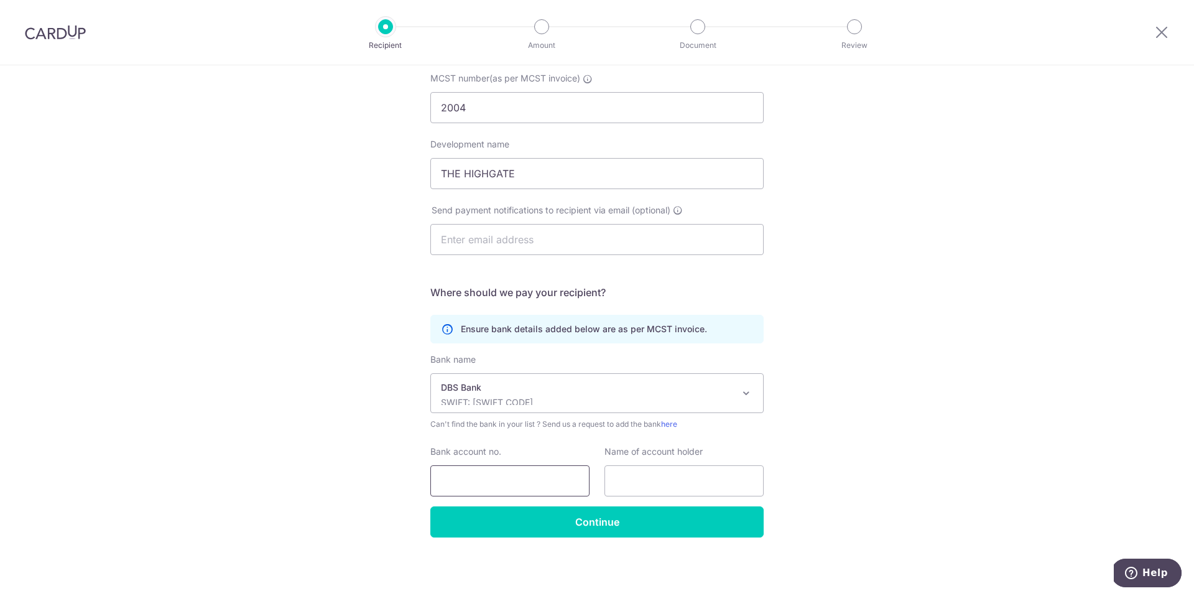
click at [463, 487] on input "Bank account no." at bounding box center [509, 480] width 159 height 31
type input "0550044945"
click at [644, 482] on input "text" at bounding box center [683, 480] width 159 height 31
type input "MCST 2004"
click at [542, 243] on input "text" at bounding box center [596, 239] width 333 height 31
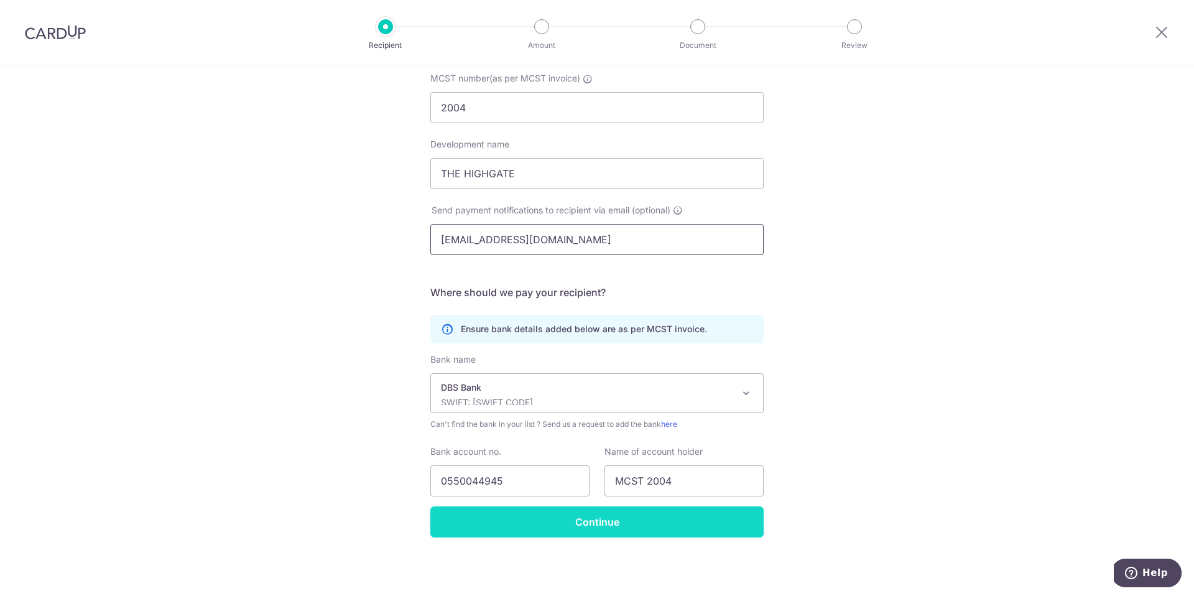
type input "mcst2004@gmail.com"
click at [583, 522] on input "Continue" at bounding box center [596, 521] width 333 height 31
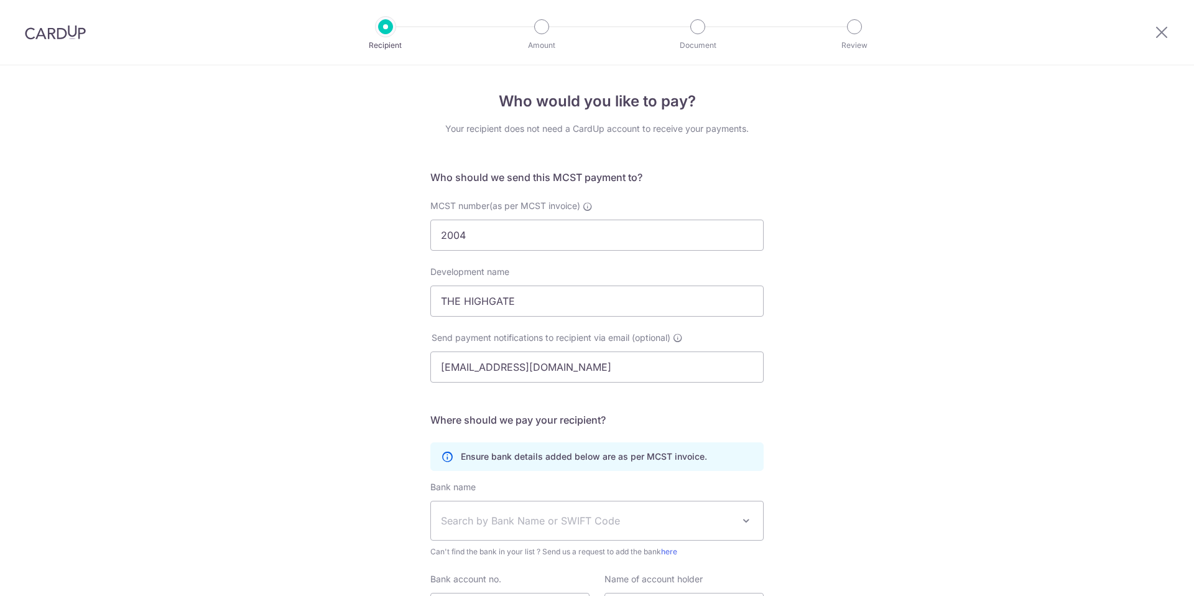
select select "6"
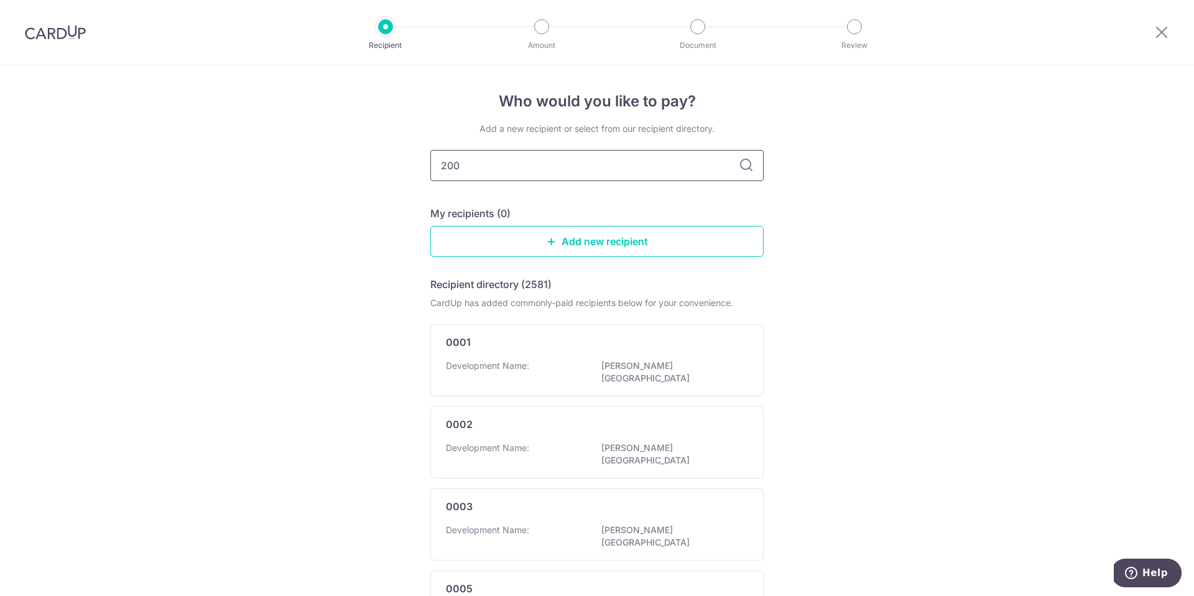
type input "2004"
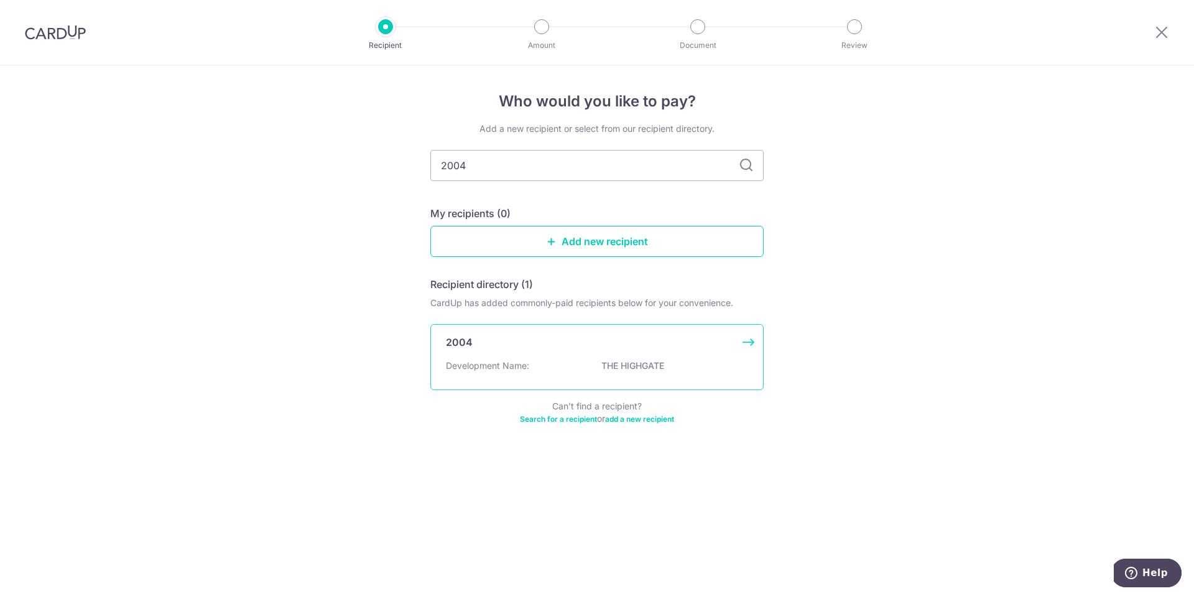
click at [544, 367] on div "Development Name: THE [GEOGRAPHIC_DATA]" at bounding box center [597, 369] width 302 height 20
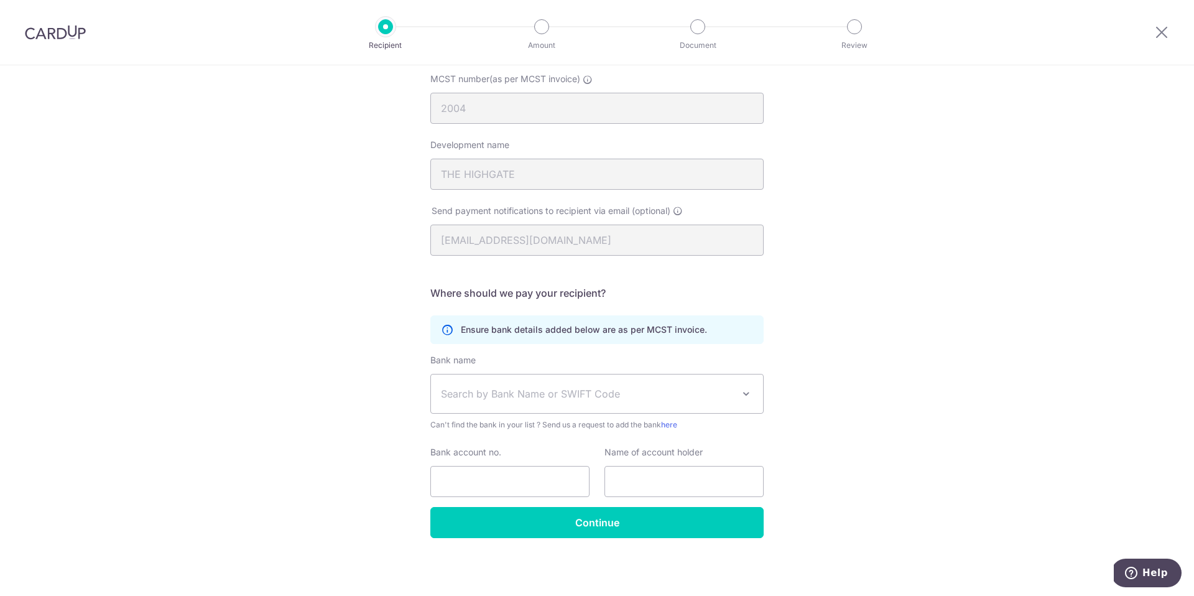
scroll to position [127, 0]
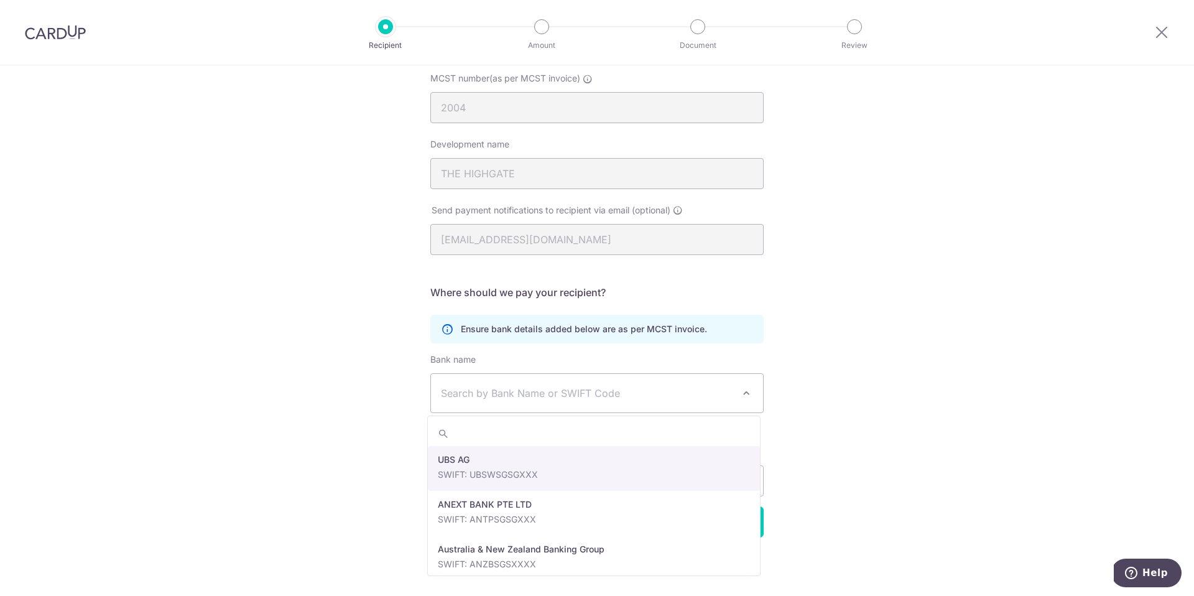
click at [719, 391] on span "Search by Bank Name or SWIFT Code" at bounding box center [587, 393] width 292 height 15
type input "DBS"
select select "6"
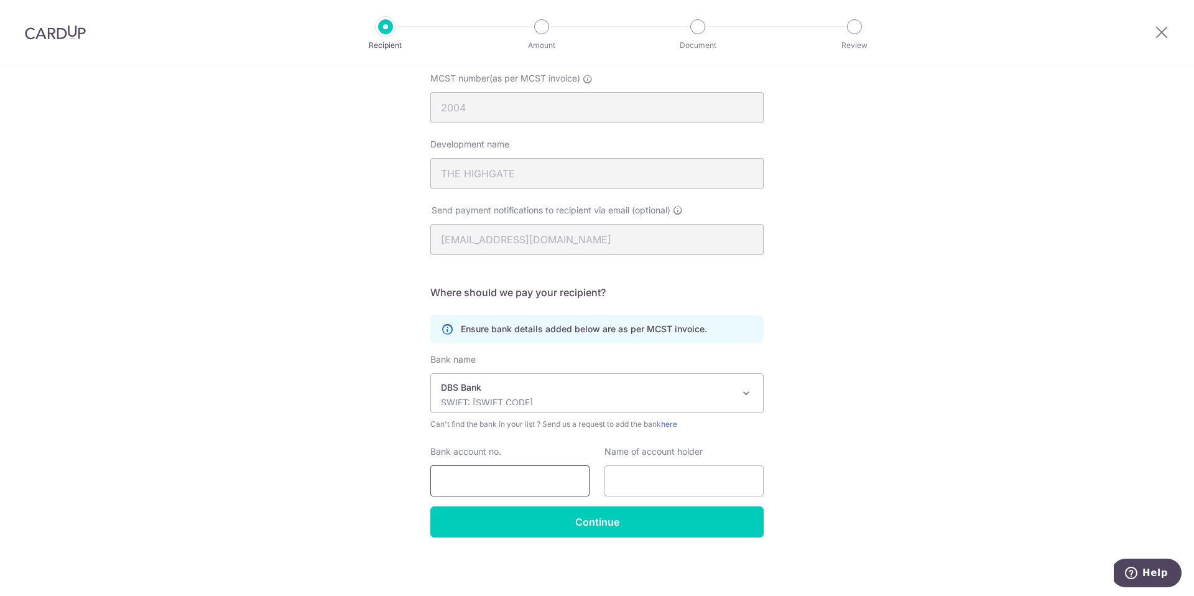
click at [499, 487] on input "Bank account no." at bounding box center [509, 480] width 159 height 31
type input "0550044945"
click at [634, 484] on input "text" at bounding box center [683, 480] width 159 height 31
type input "MCST 2004"
click at [604, 522] on input "Continue" at bounding box center [596, 521] width 333 height 31
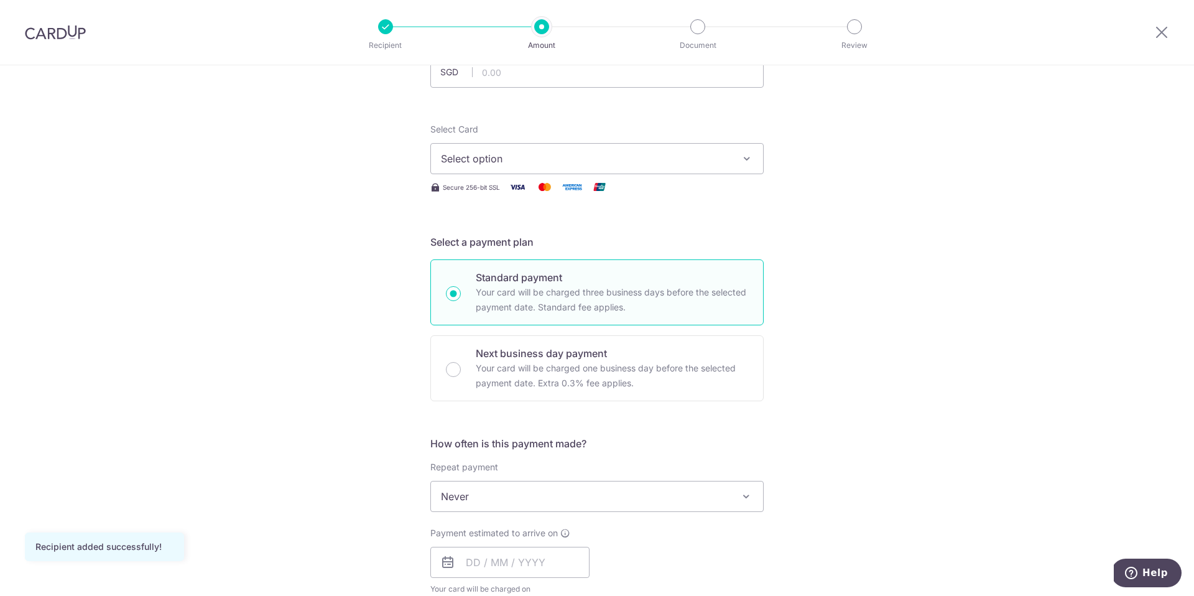
scroll to position [167, 0]
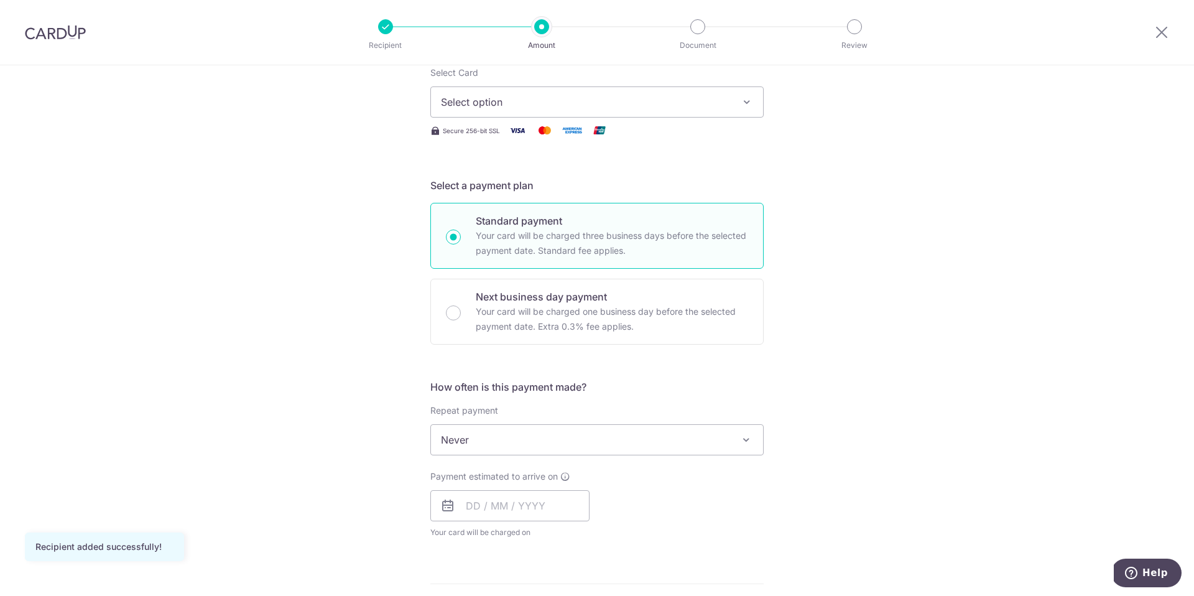
click at [524, 440] on span "Never" at bounding box center [597, 440] width 332 height 30
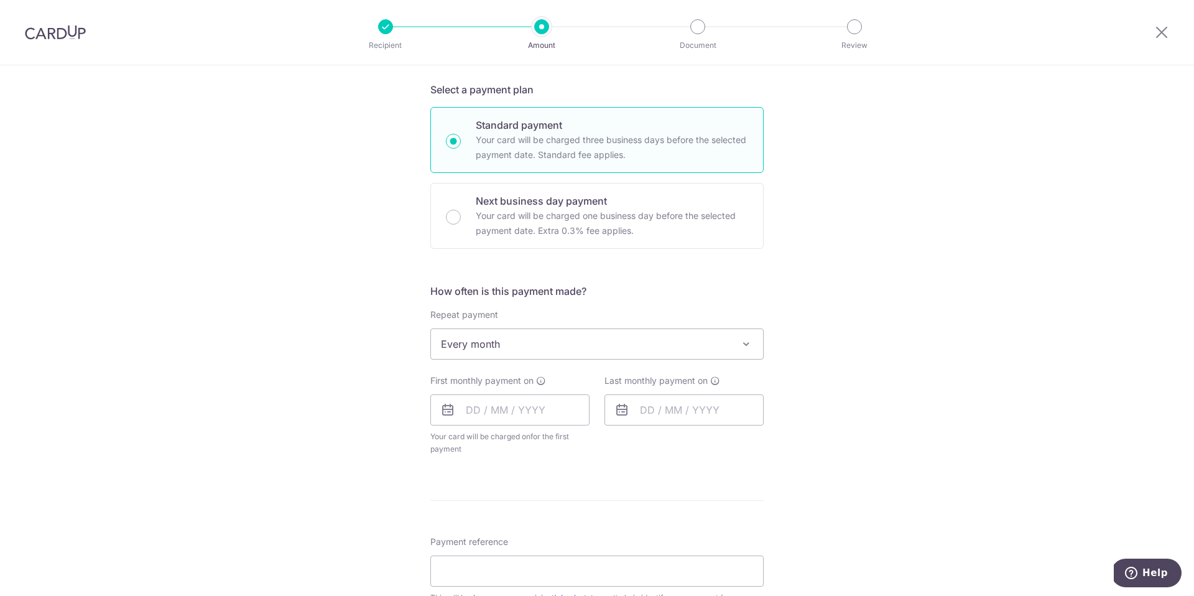
scroll to position [266, 0]
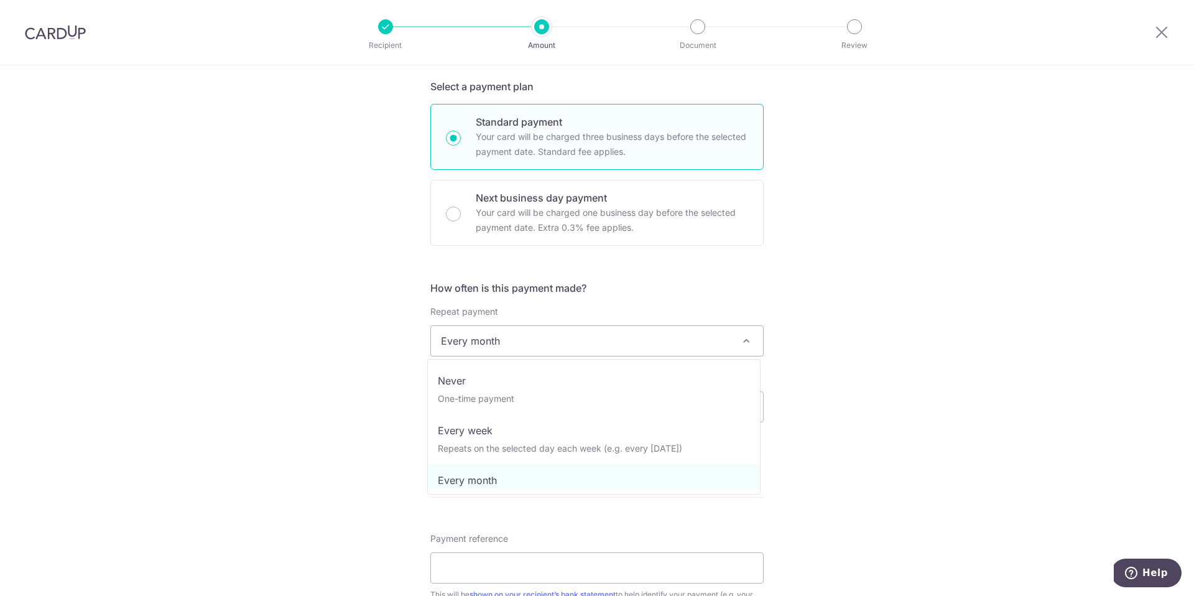
click at [678, 346] on span "Every month" at bounding box center [597, 341] width 332 height 30
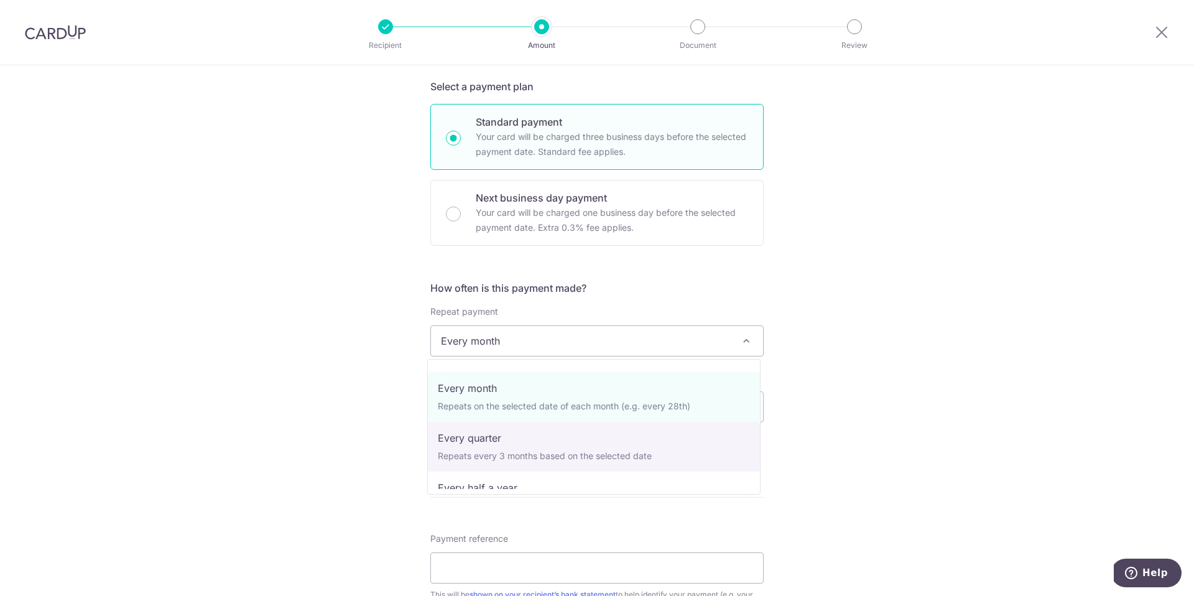
scroll to position [124, 0]
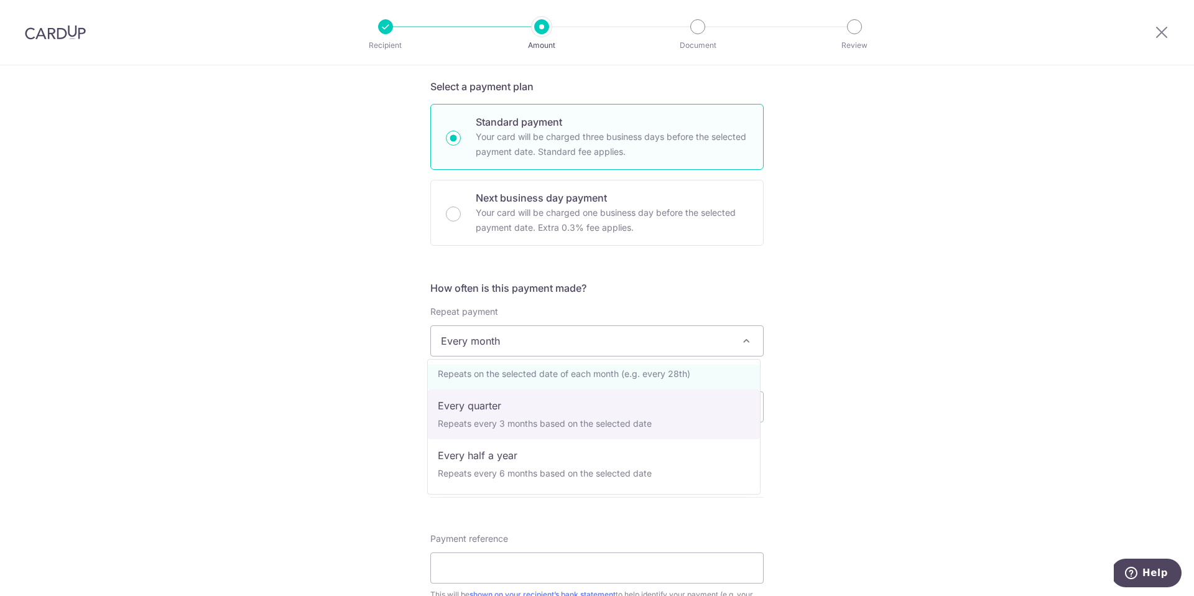
select select "4"
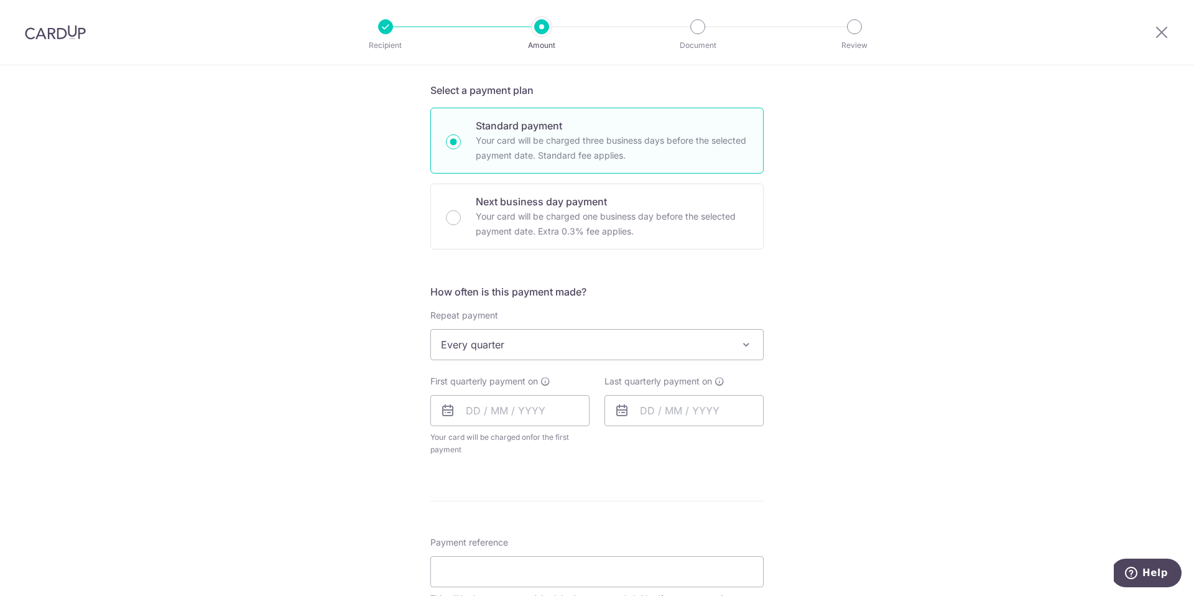
scroll to position [182, 0]
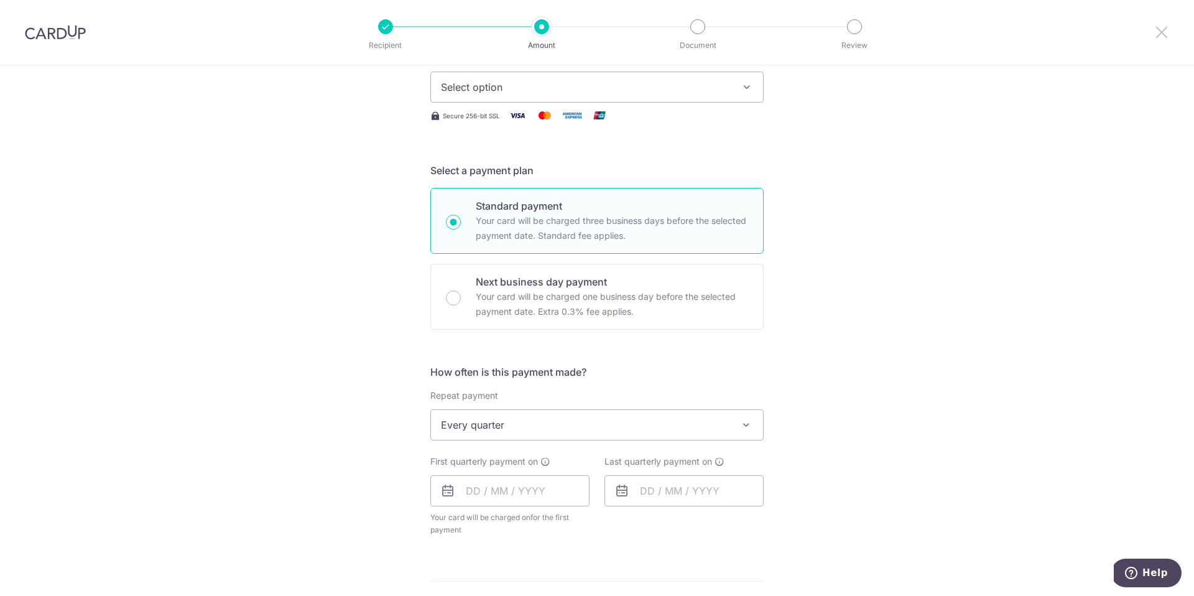
click at [1161, 28] on icon at bounding box center [1161, 32] width 15 height 16
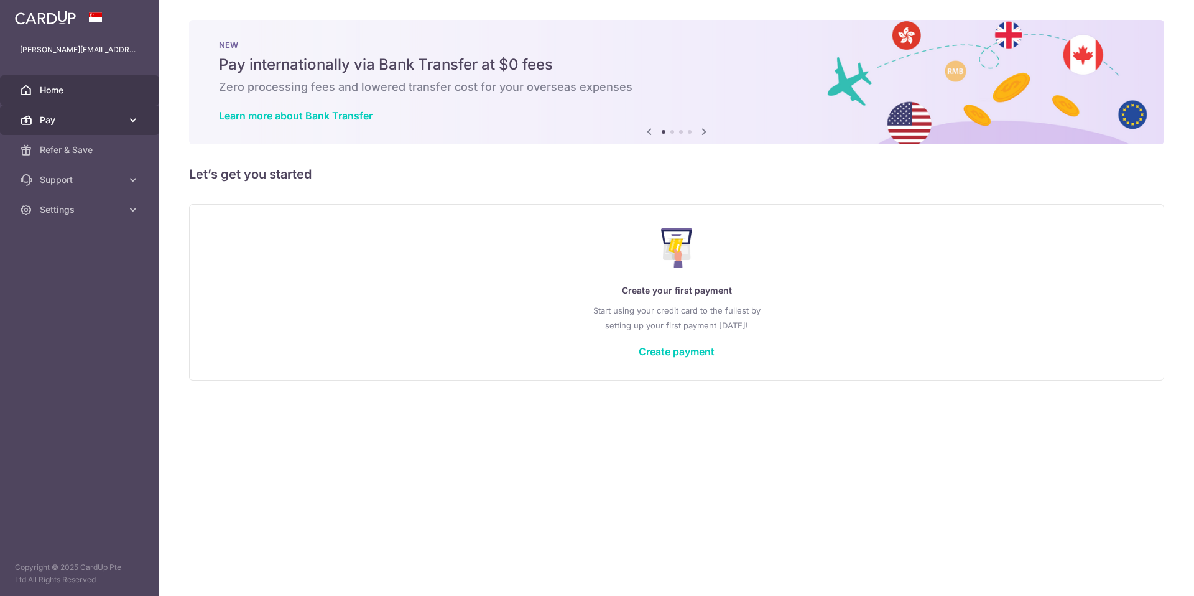
click at [50, 123] on span "Pay" at bounding box center [81, 120] width 82 height 12
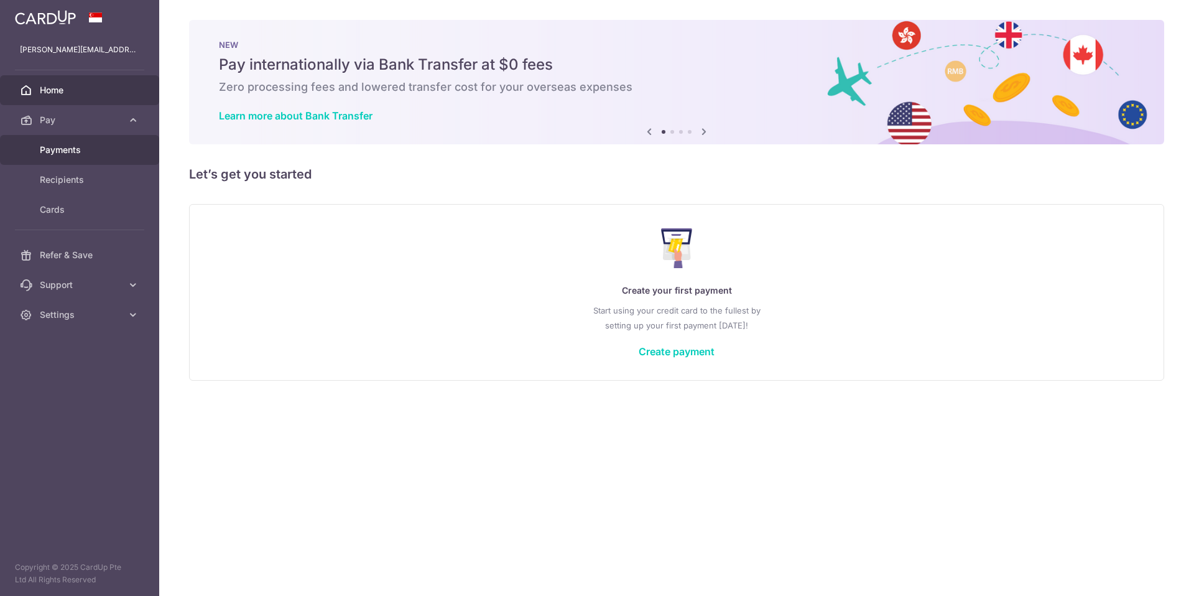
click at [60, 151] on span "Payments" at bounding box center [81, 150] width 82 height 12
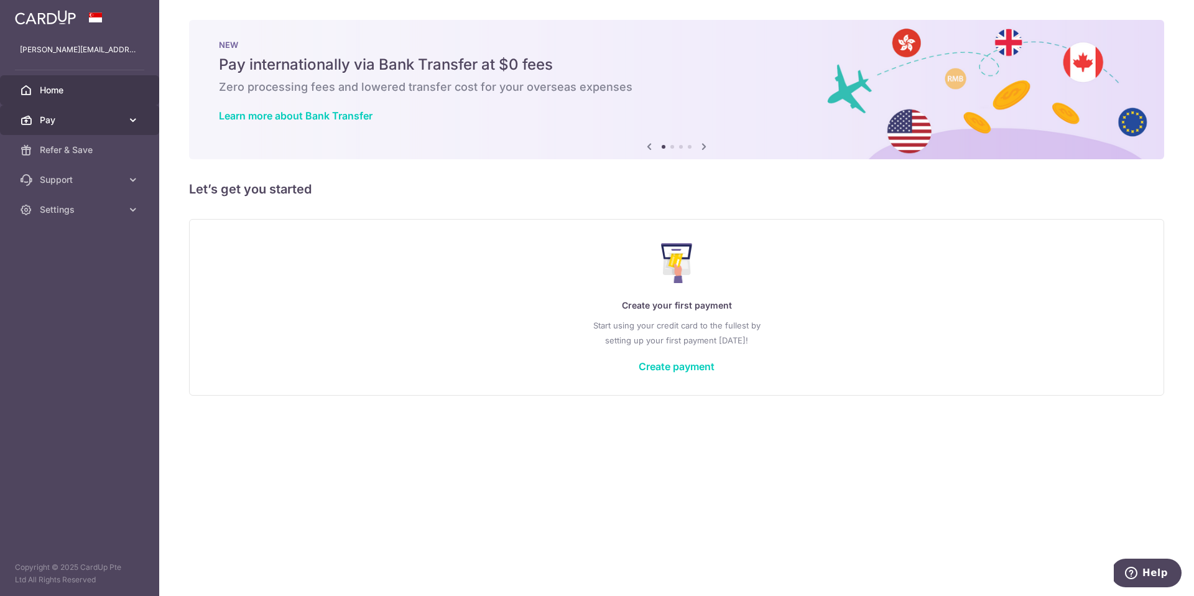
click at [85, 122] on span "Pay" at bounding box center [81, 120] width 82 height 12
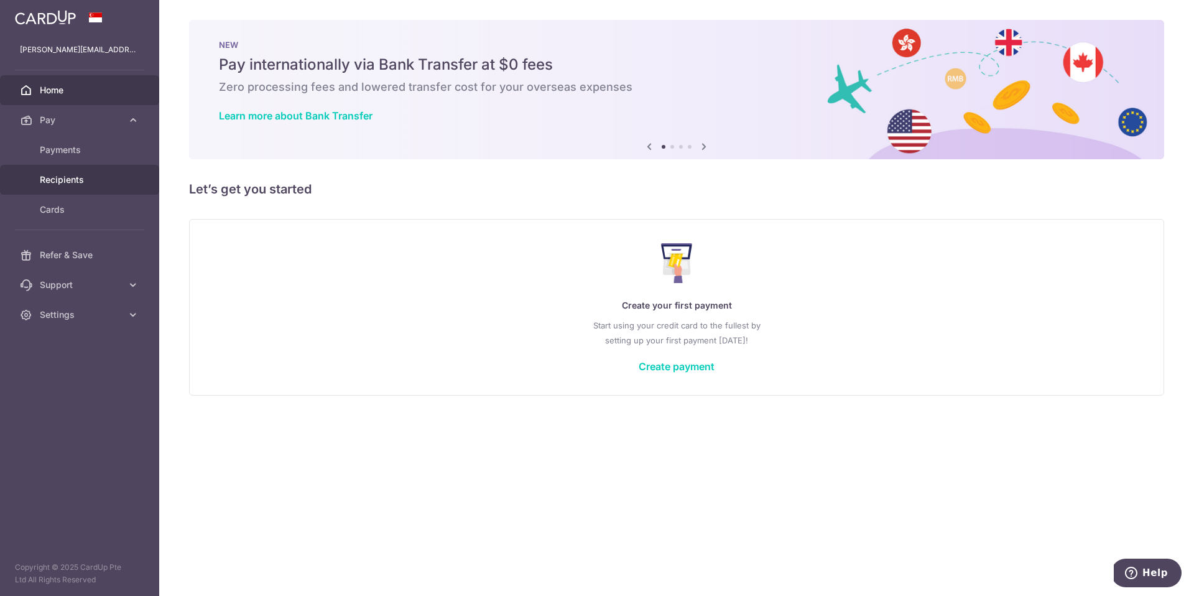
click at [75, 181] on span "Recipients" at bounding box center [81, 179] width 82 height 12
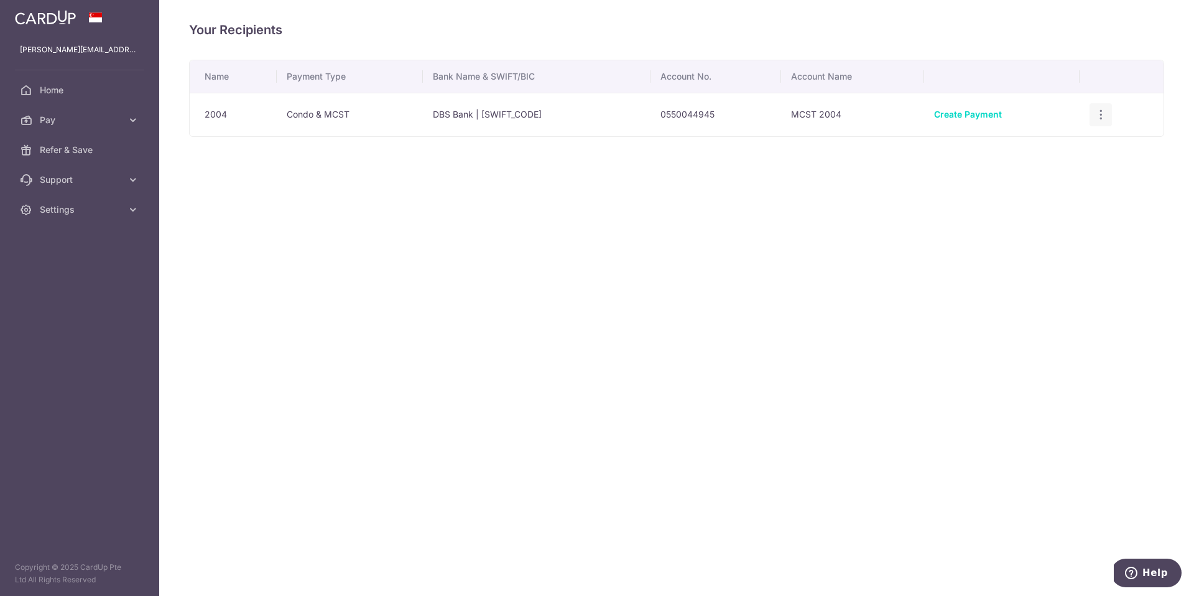
click at [1106, 118] on icon "button" at bounding box center [1100, 114] width 13 height 13
click at [71, 178] on span "Support" at bounding box center [81, 179] width 82 height 12
click at [47, 212] on span "FAQ" at bounding box center [81, 209] width 82 height 12
click at [104, 287] on span "Settings" at bounding box center [81, 285] width 82 height 12
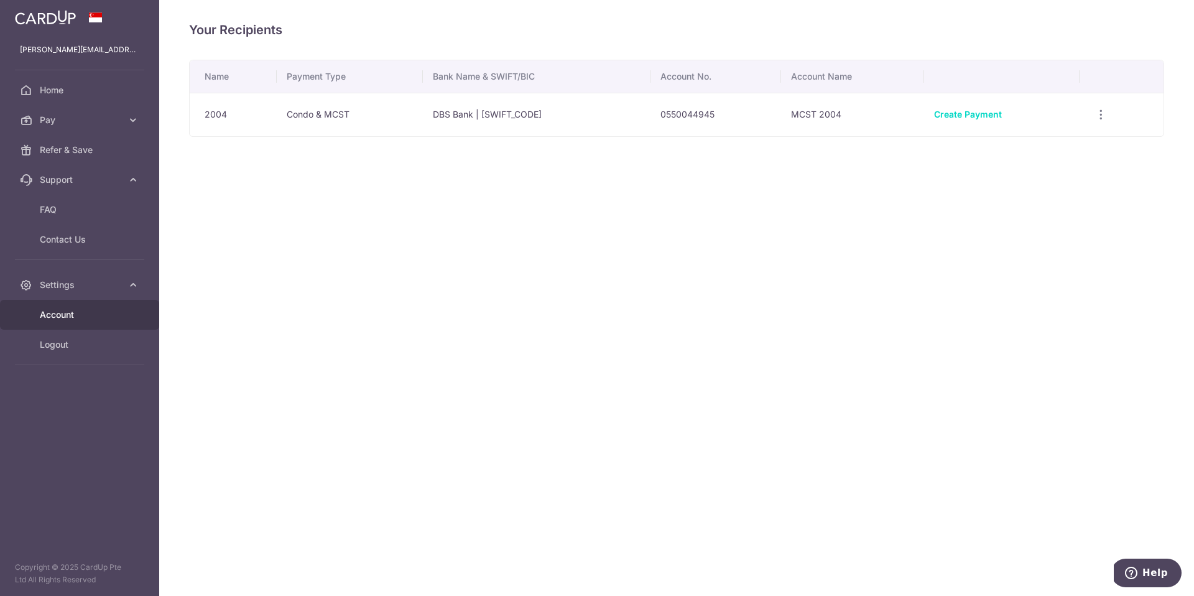
click at [78, 312] on span "Account" at bounding box center [81, 314] width 82 height 12
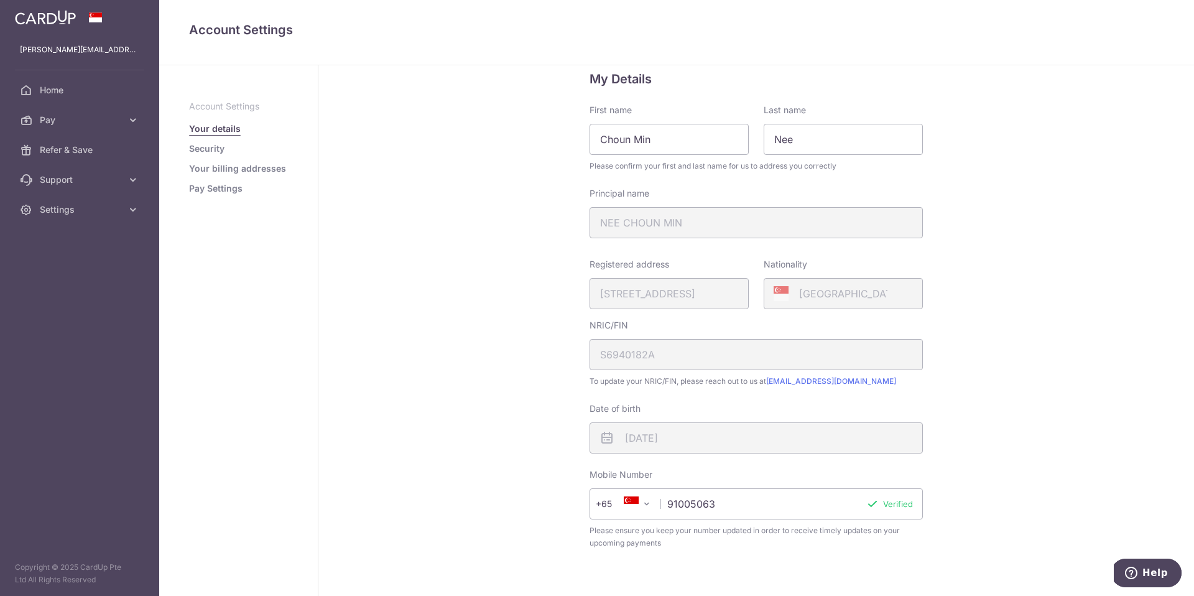
scroll to position [45, 0]
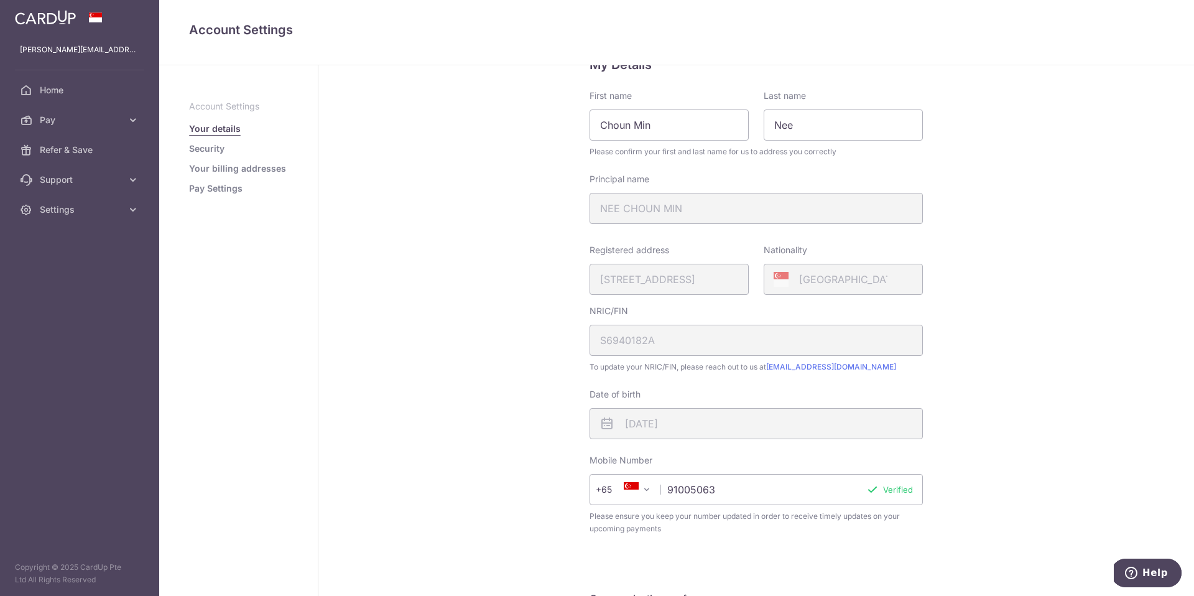
click at [213, 147] on link "Security" at bounding box center [206, 148] width 35 height 12
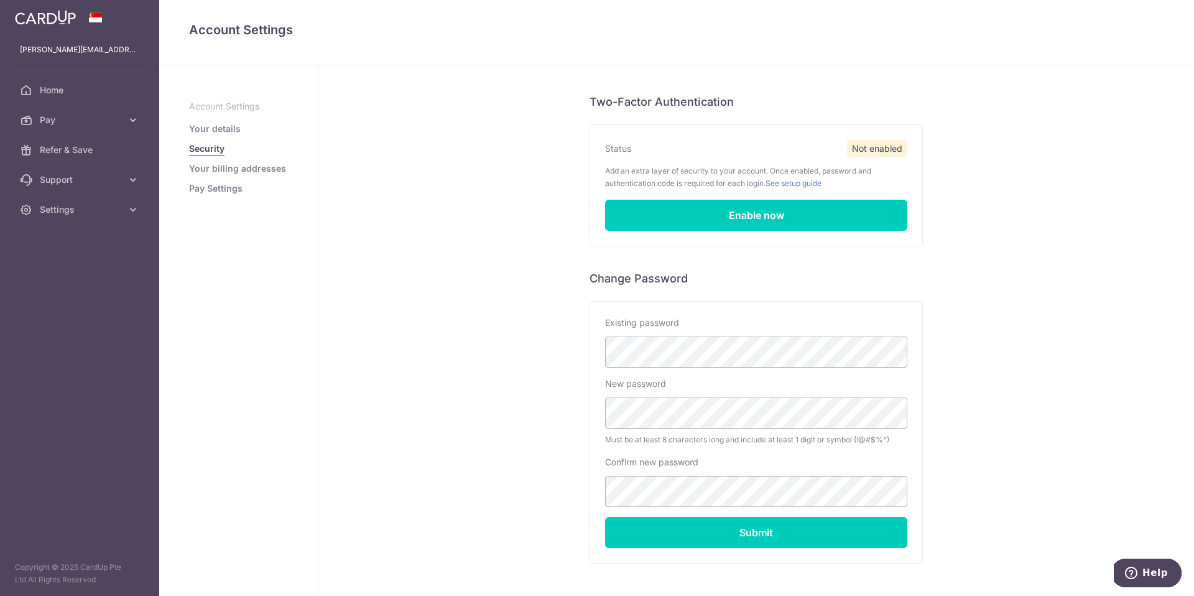
scroll to position [67, 0]
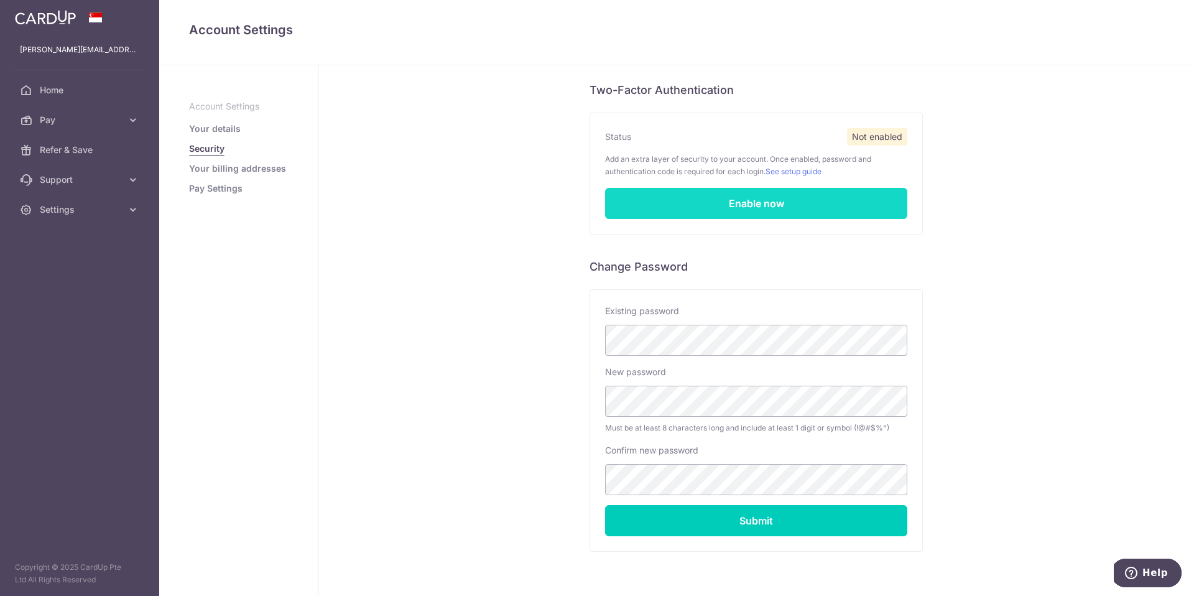
click at [742, 200] on link "Enable now" at bounding box center [756, 203] width 302 height 31
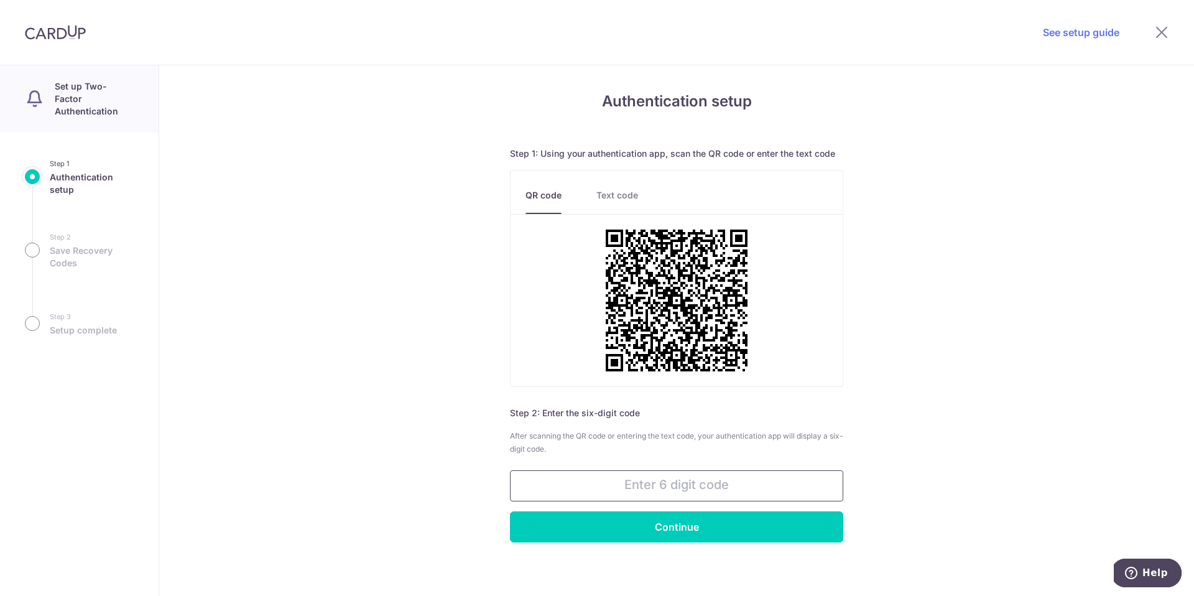
click at [706, 482] on input "text" at bounding box center [676, 485] width 333 height 31
type input "8"
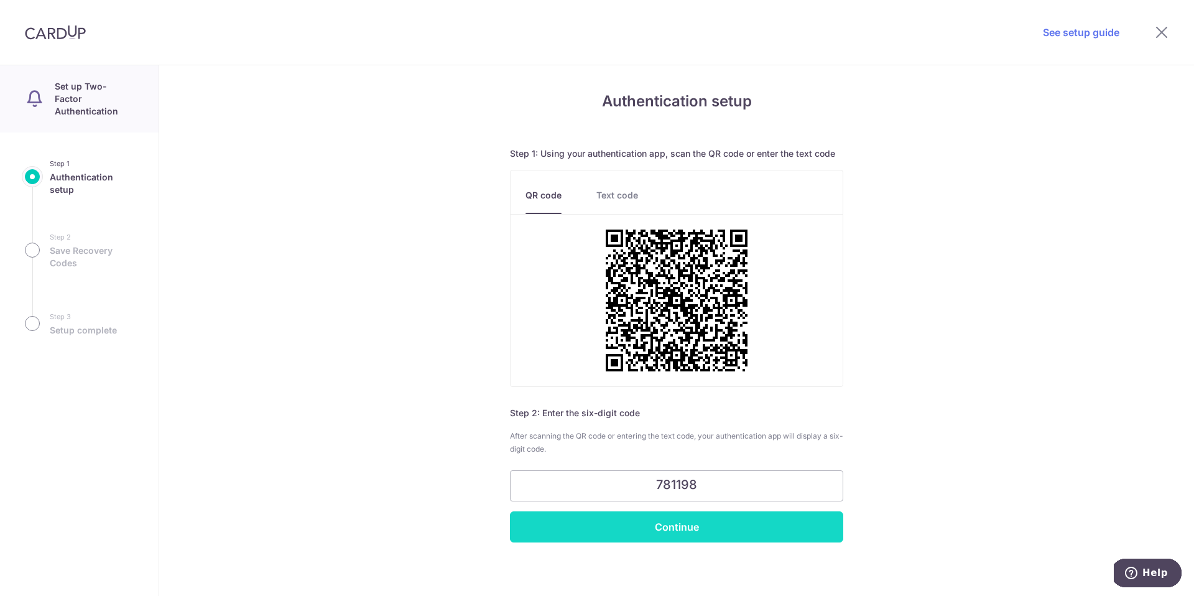
type input "781198"
click at [667, 532] on input "Continue" at bounding box center [676, 526] width 333 height 31
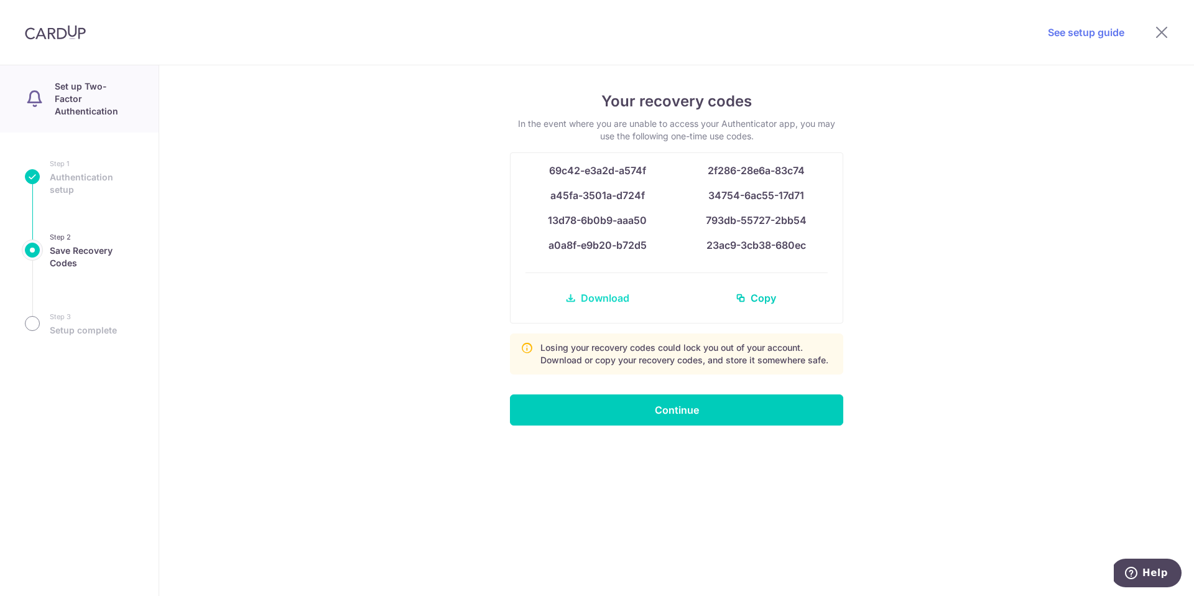
click at [610, 297] on span "Download" at bounding box center [605, 297] width 48 height 15
click at [1007, 239] on div "Your recovery codes In the event where you are unable to access your Authentica…" at bounding box center [676, 330] width 1035 height 530
click at [685, 415] on input "Continue" at bounding box center [676, 409] width 333 height 31
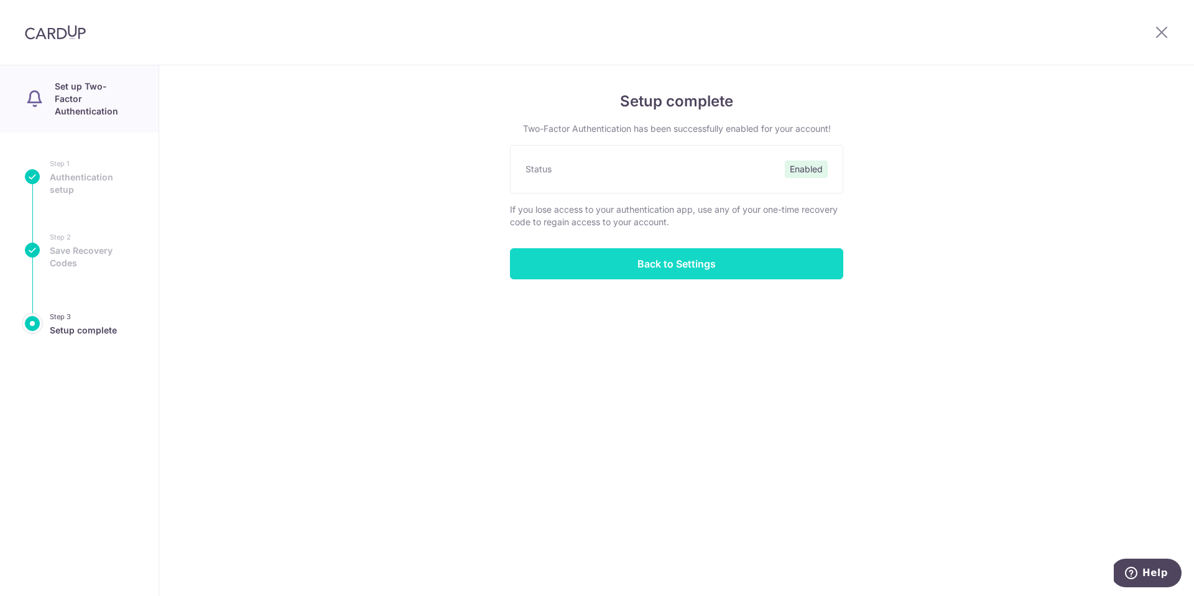
click at [691, 264] on input "Back to Settings" at bounding box center [676, 263] width 333 height 31
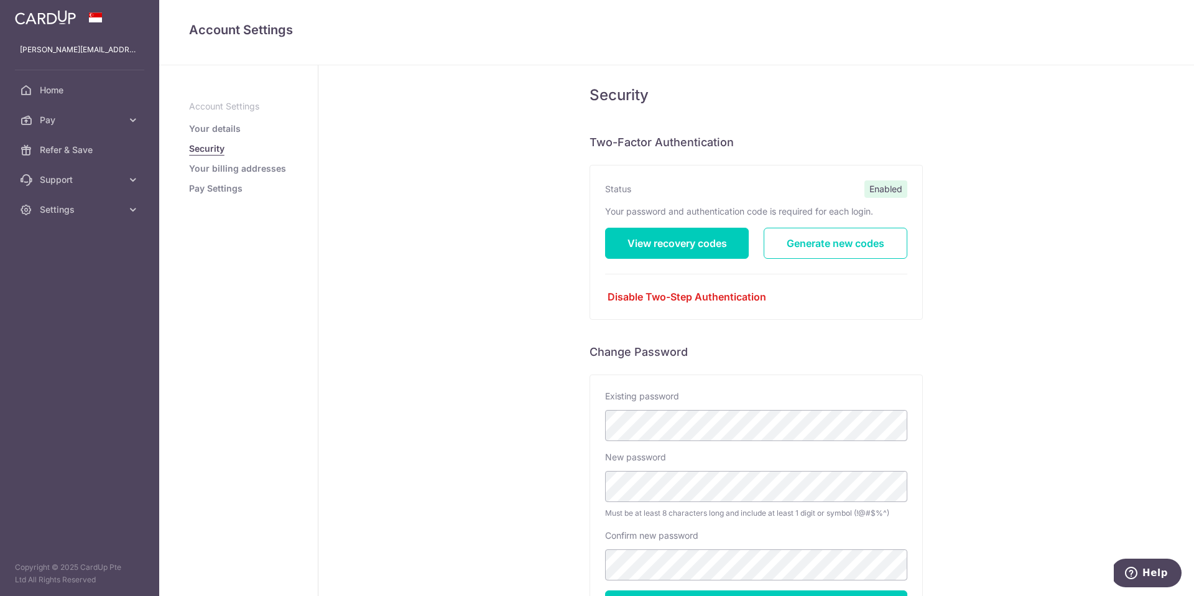
scroll to position [30, 0]
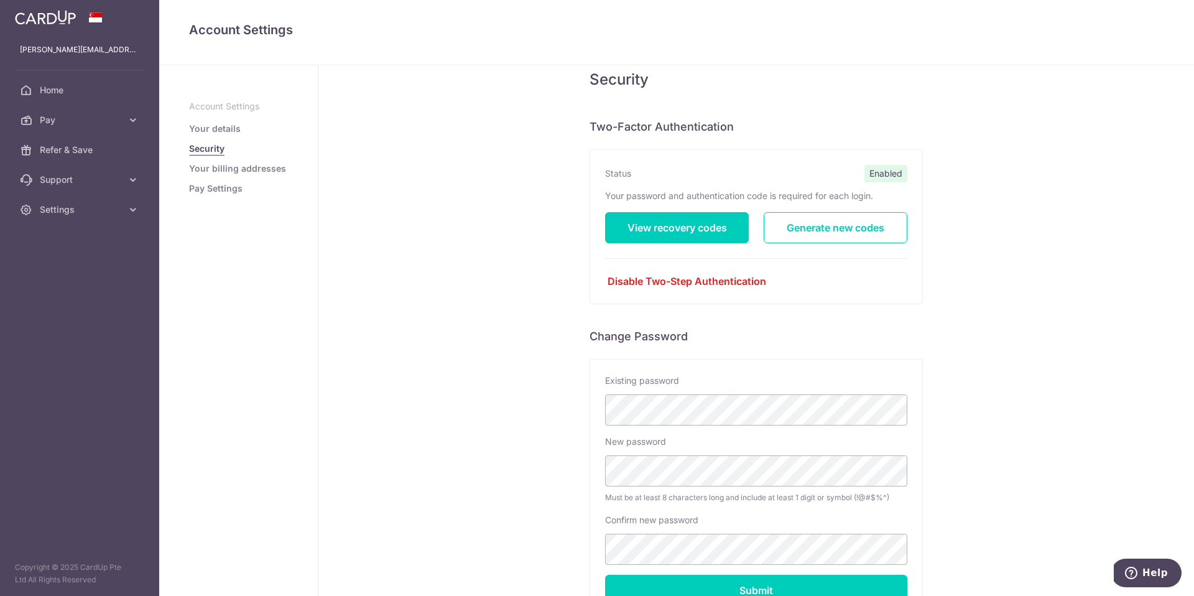
click at [256, 172] on link "Your billing addresses" at bounding box center [237, 168] width 97 height 12
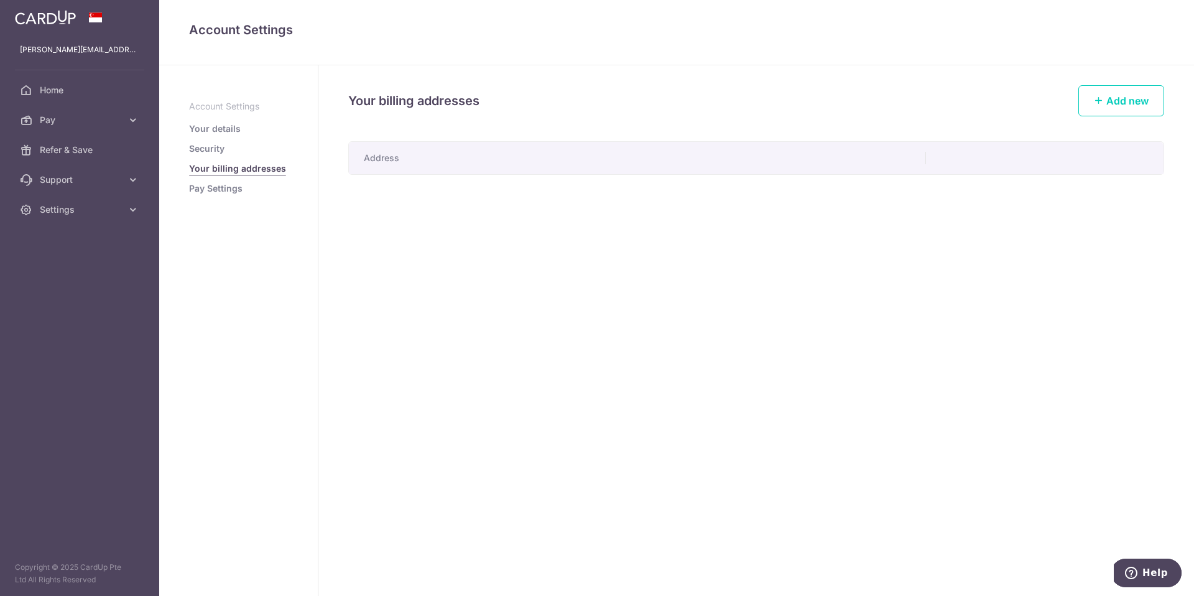
click at [226, 192] on link "Pay Settings" at bounding box center [215, 188] width 53 height 12
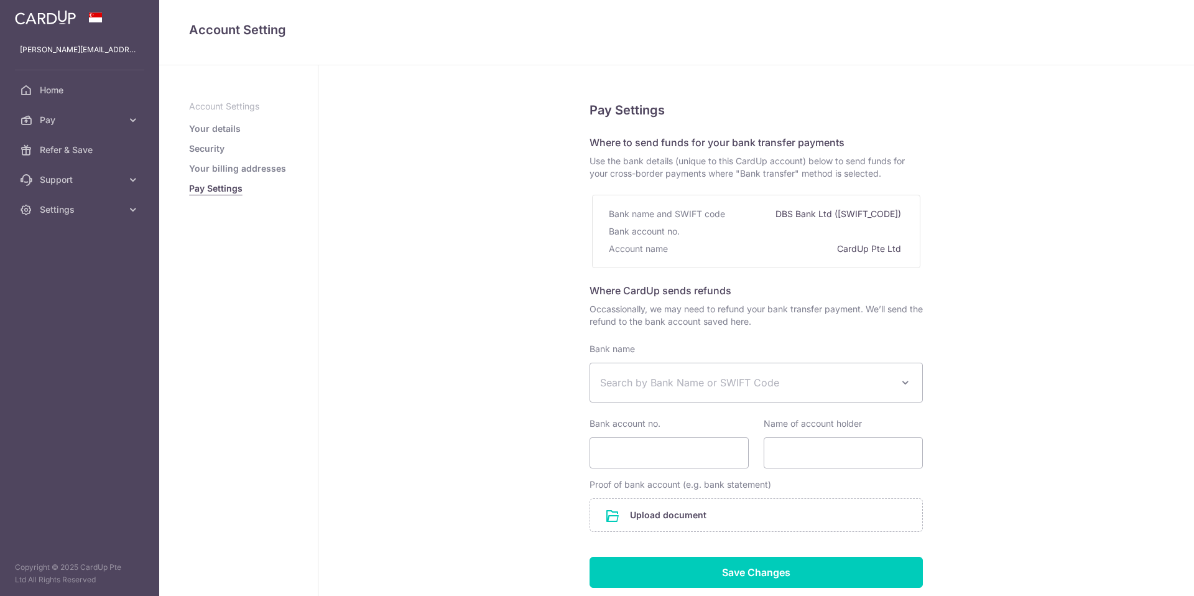
select select
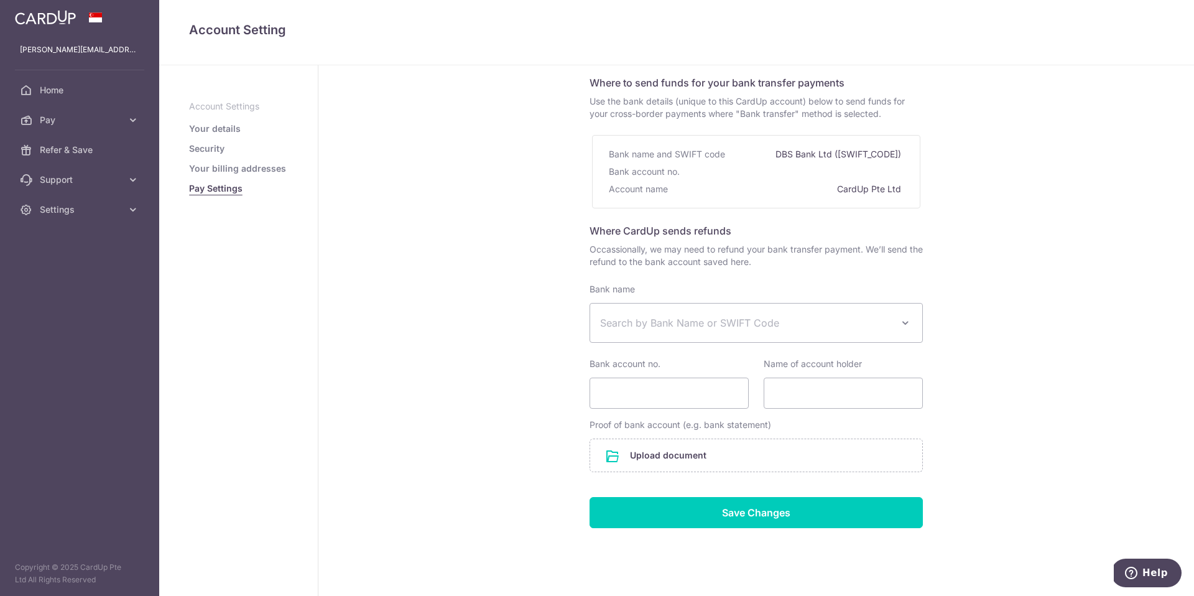
scroll to position [85, 0]
